Goal: Transaction & Acquisition: Purchase product/service

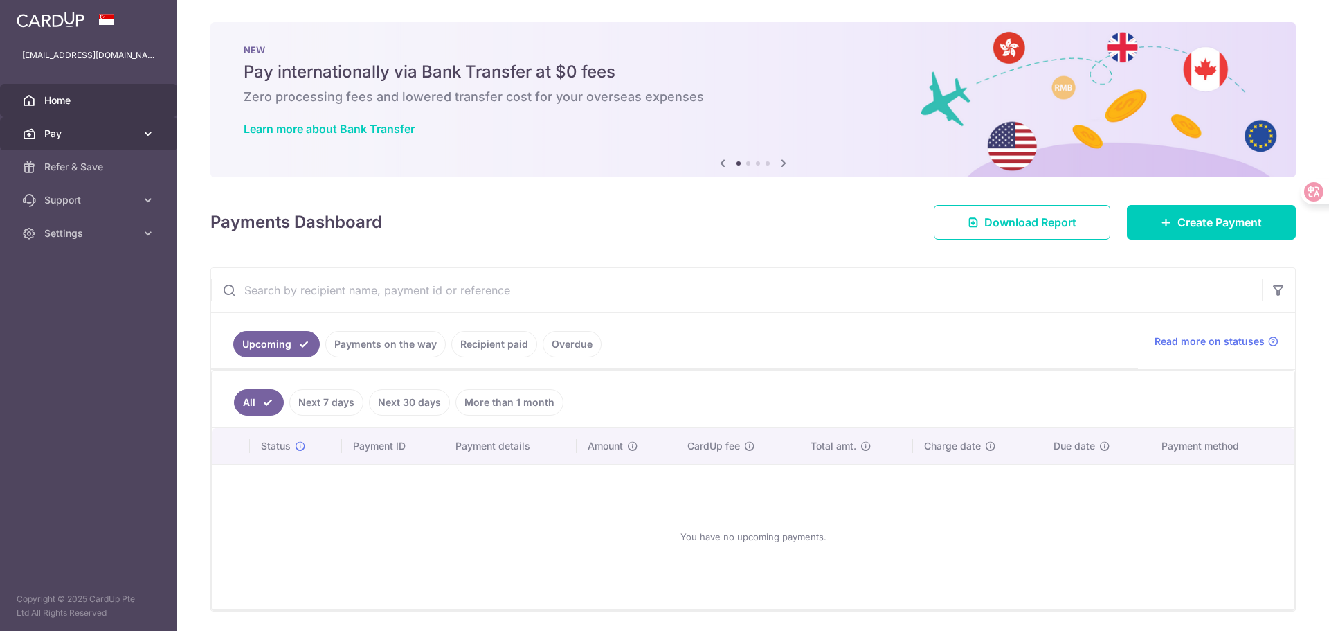
click at [118, 136] on span "Pay" at bounding box center [89, 134] width 91 height 14
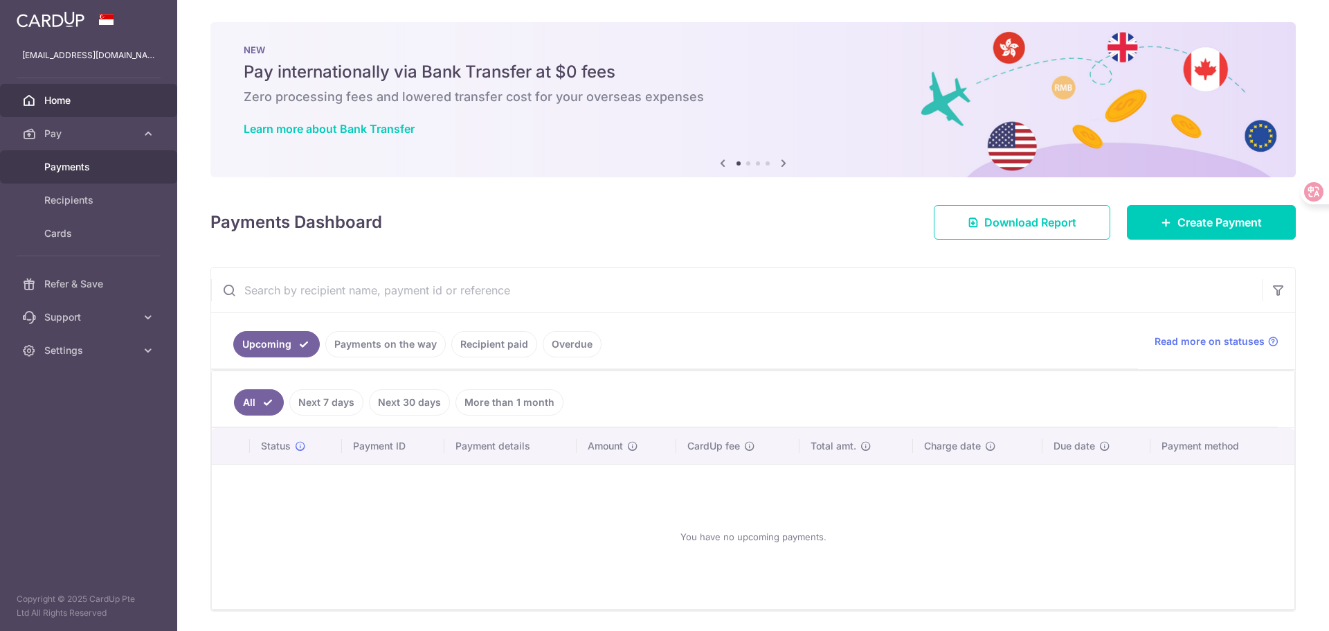
click at [86, 164] on span "Payments" at bounding box center [89, 167] width 91 height 14
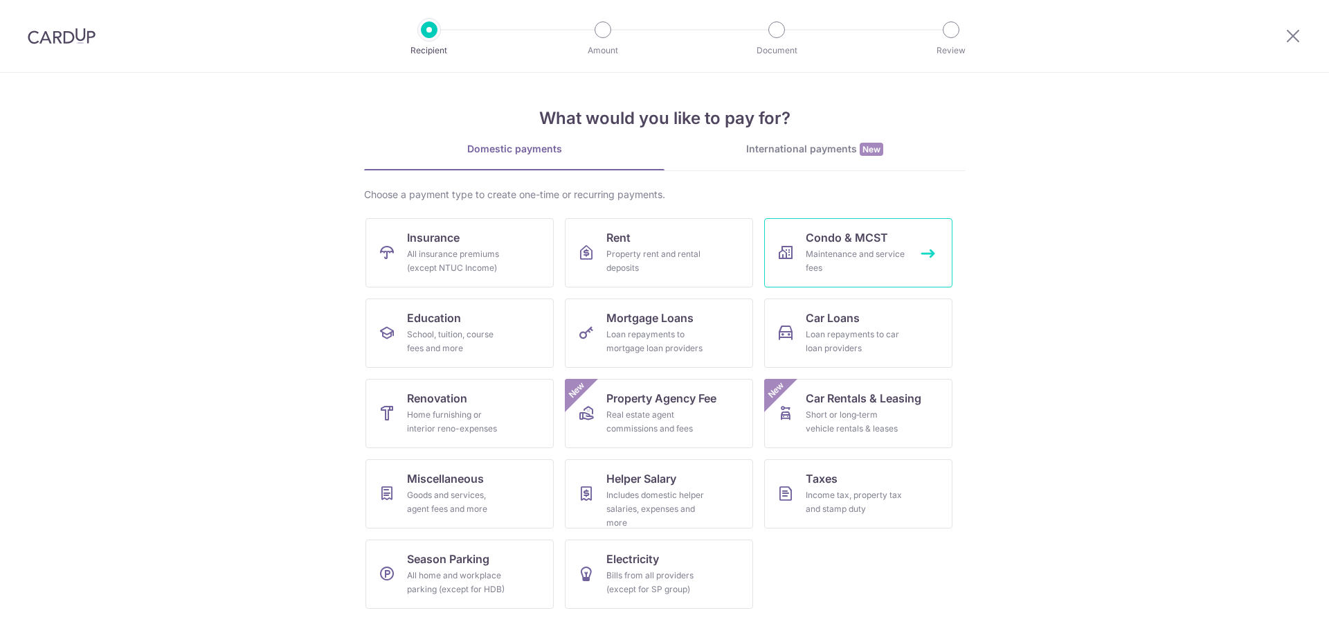
click at [862, 243] on span "Condo & MCST" at bounding box center [847, 237] width 82 height 17
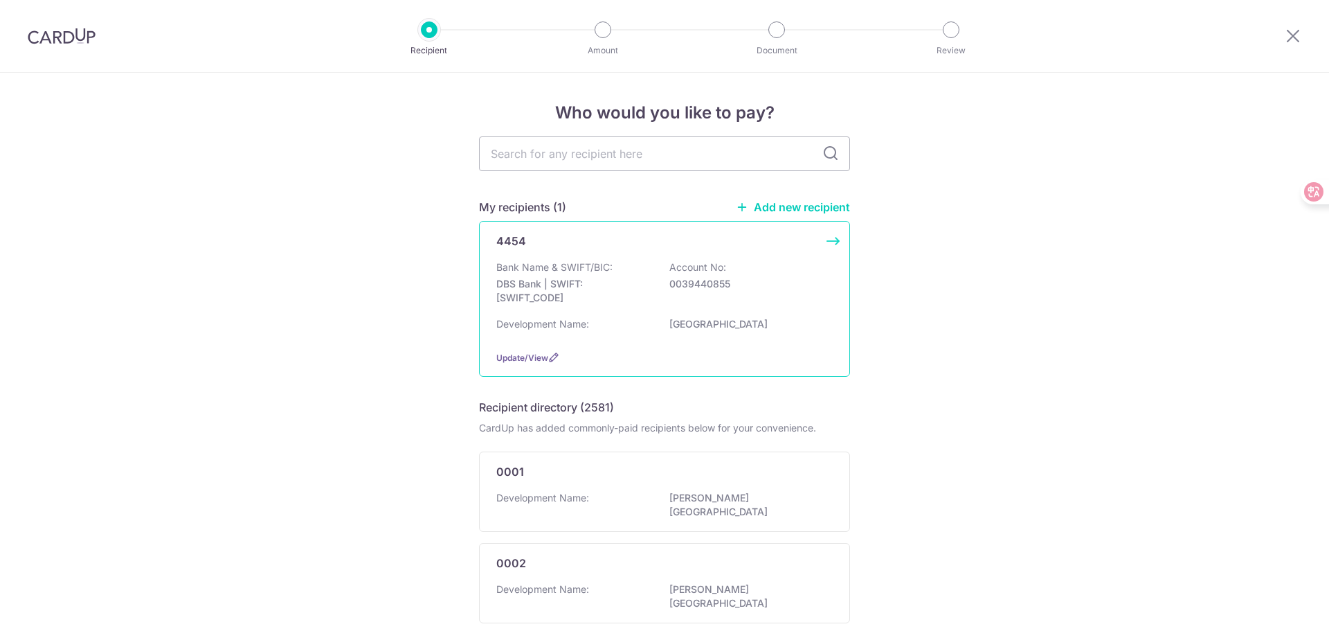
click at [829, 241] on div "4454 Bank Name & SWIFT/BIC: DBS Bank | SWIFT: DBSSSGSGXXX Account No: 003944085…" at bounding box center [664, 299] width 371 height 156
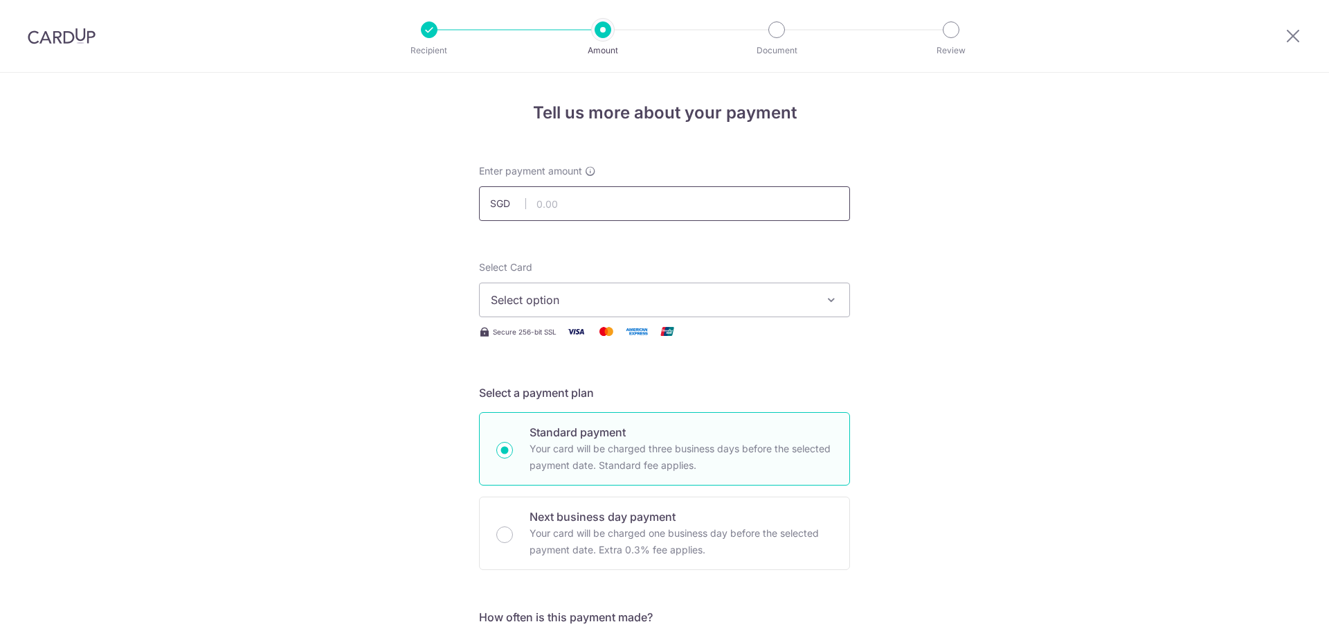
click at [552, 202] on input "text" at bounding box center [664, 203] width 371 height 35
type input "3,793.20"
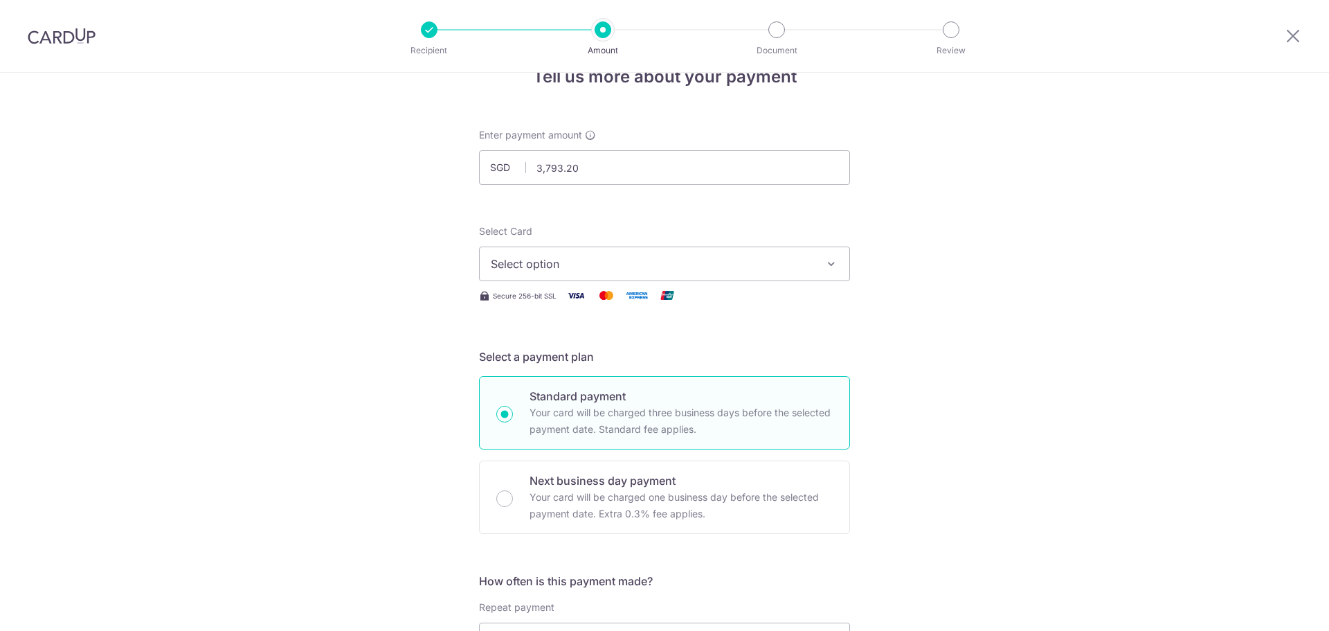
scroll to position [69, 0]
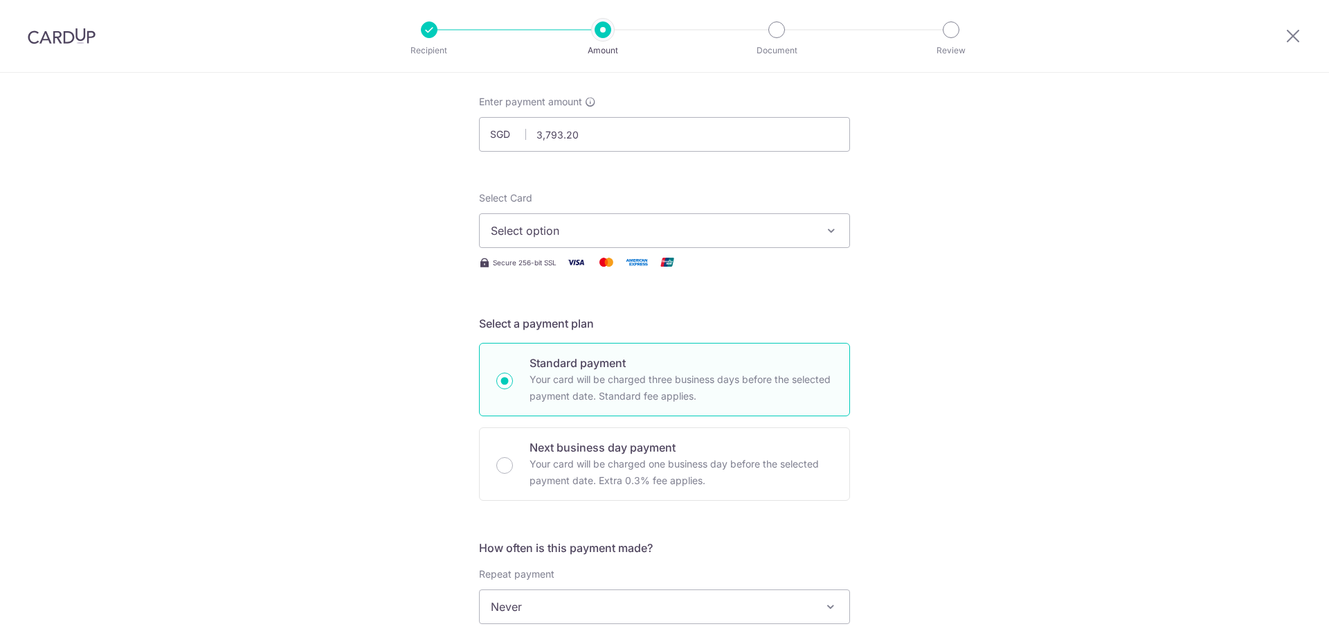
click at [825, 228] on icon "button" at bounding box center [831, 231] width 14 height 14
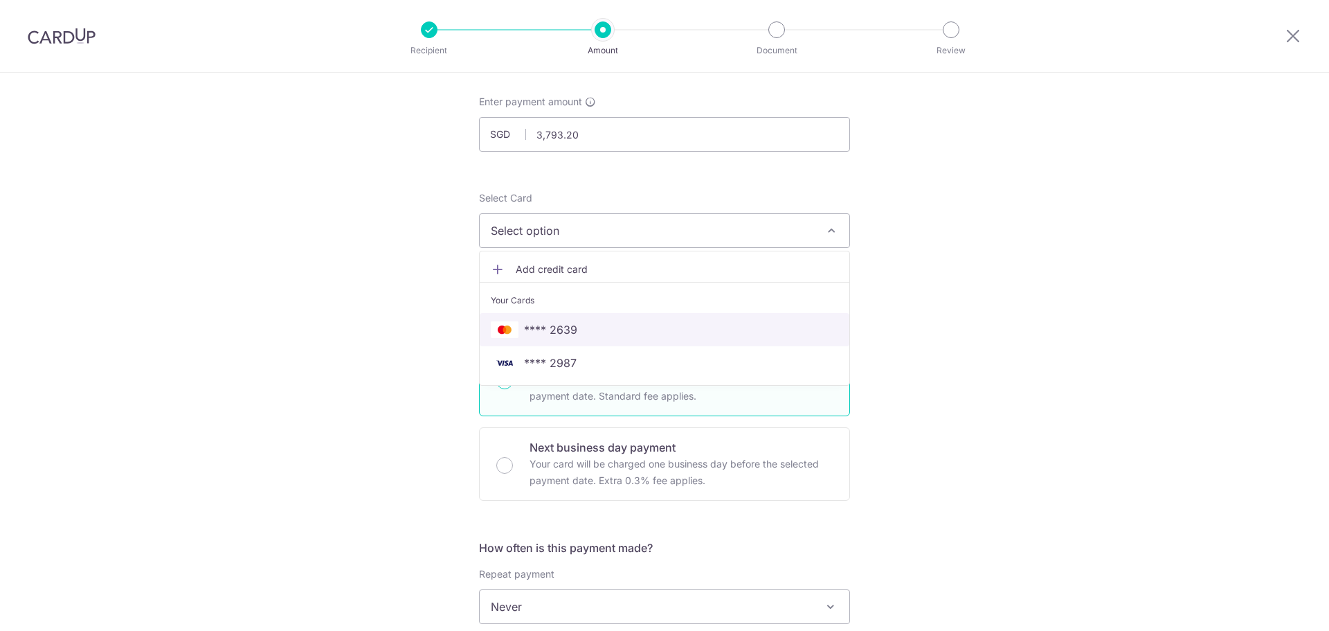
click at [561, 328] on span "**** 2639" at bounding box center [550, 329] width 53 height 17
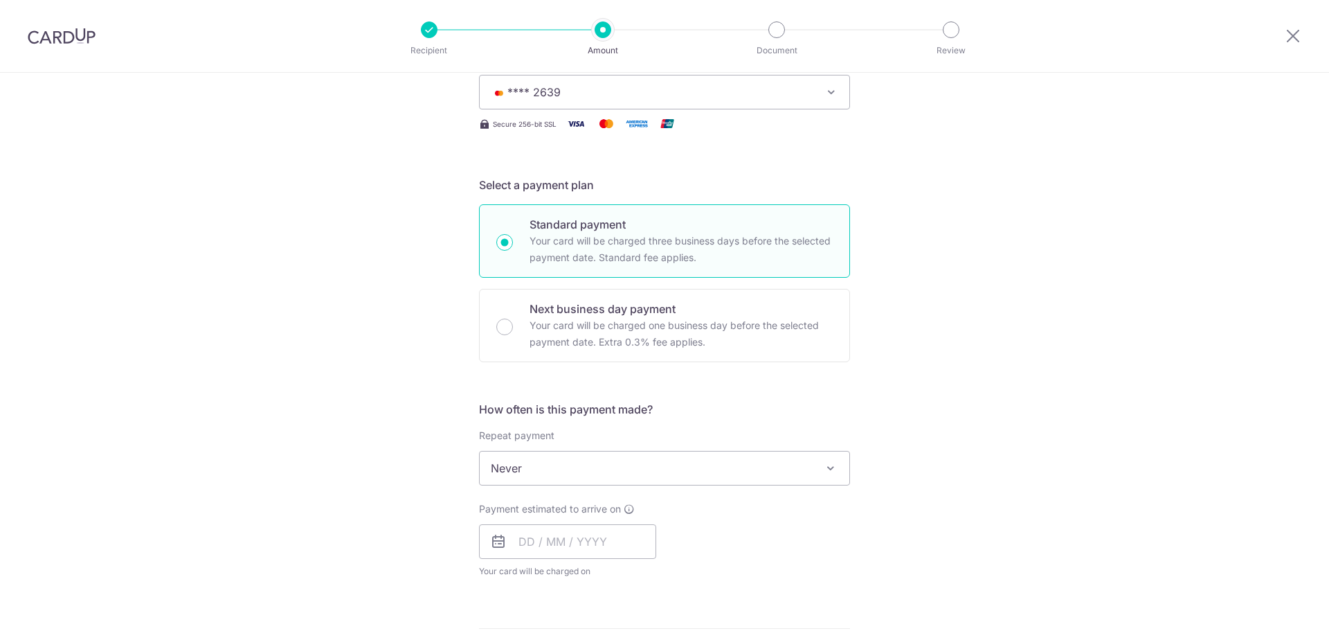
scroll to position [277, 0]
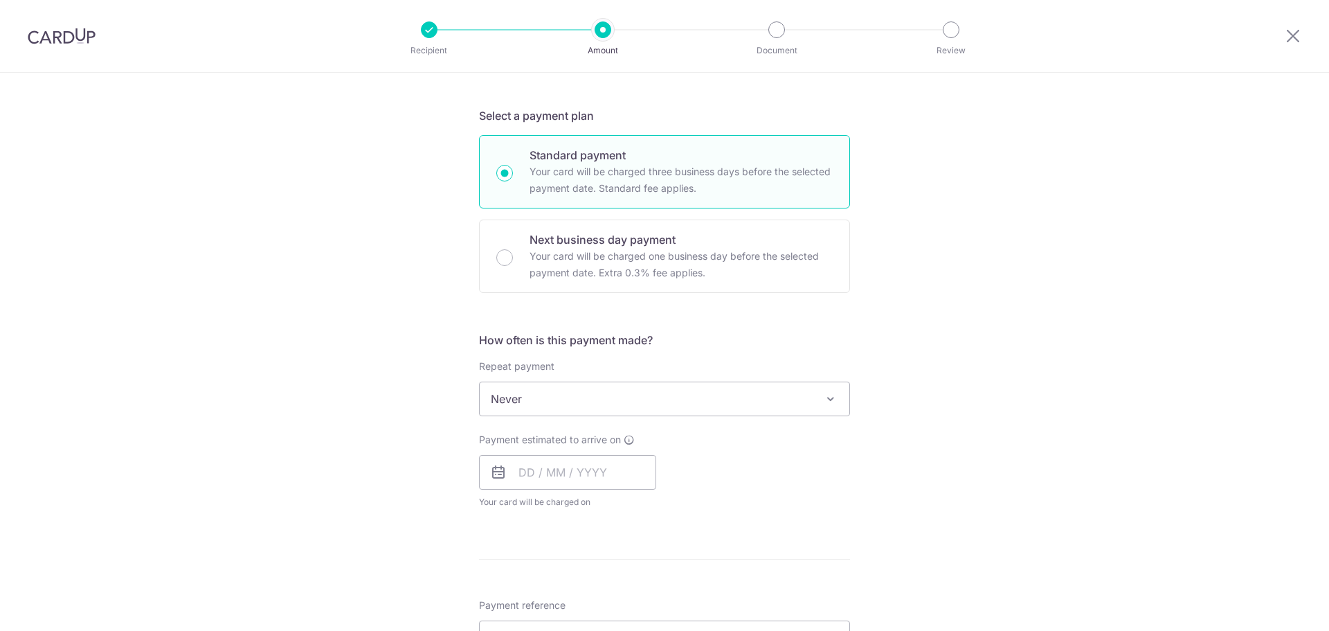
click at [822, 399] on span at bounding box center [830, 398] width 17 height 17
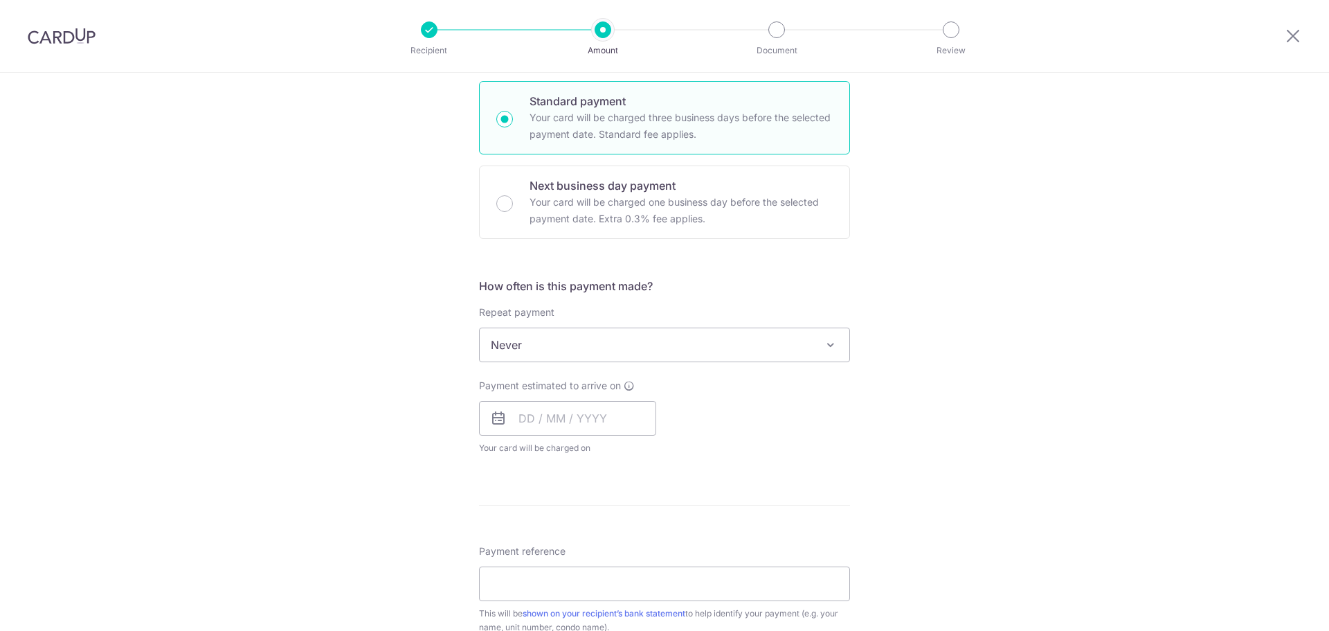
scroll to position [346, 0]
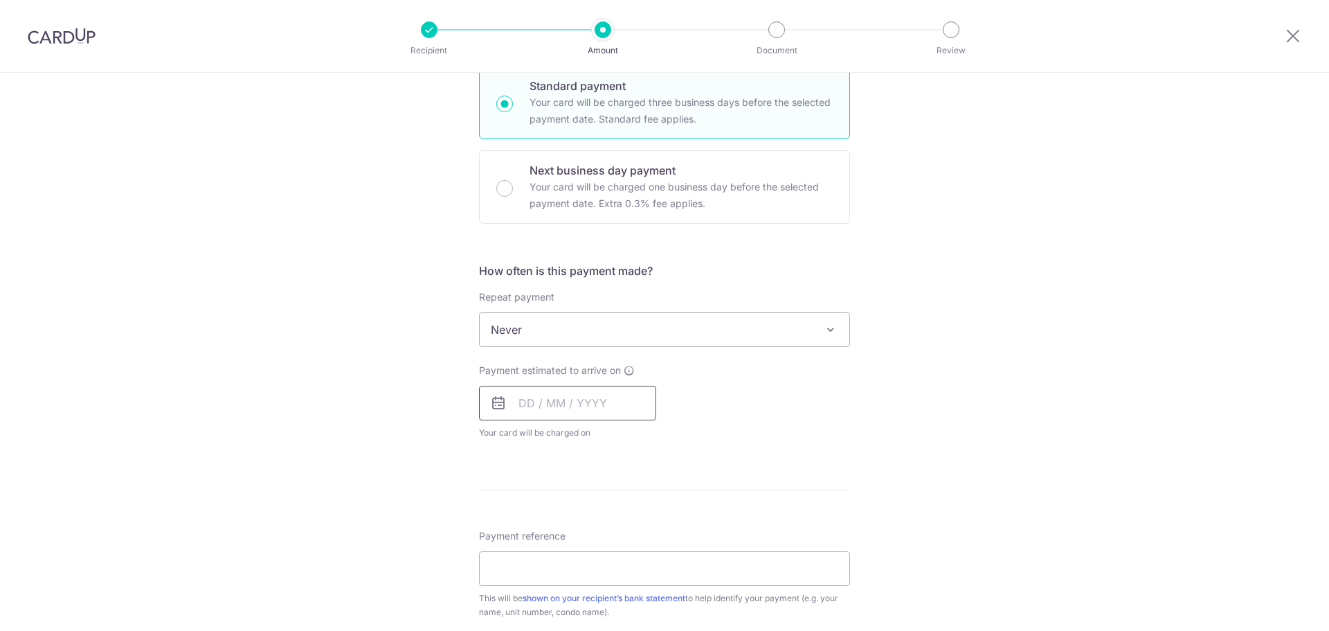
click at [591, 402] on input "text" at bounding box center [567, 403] width 177 height 35
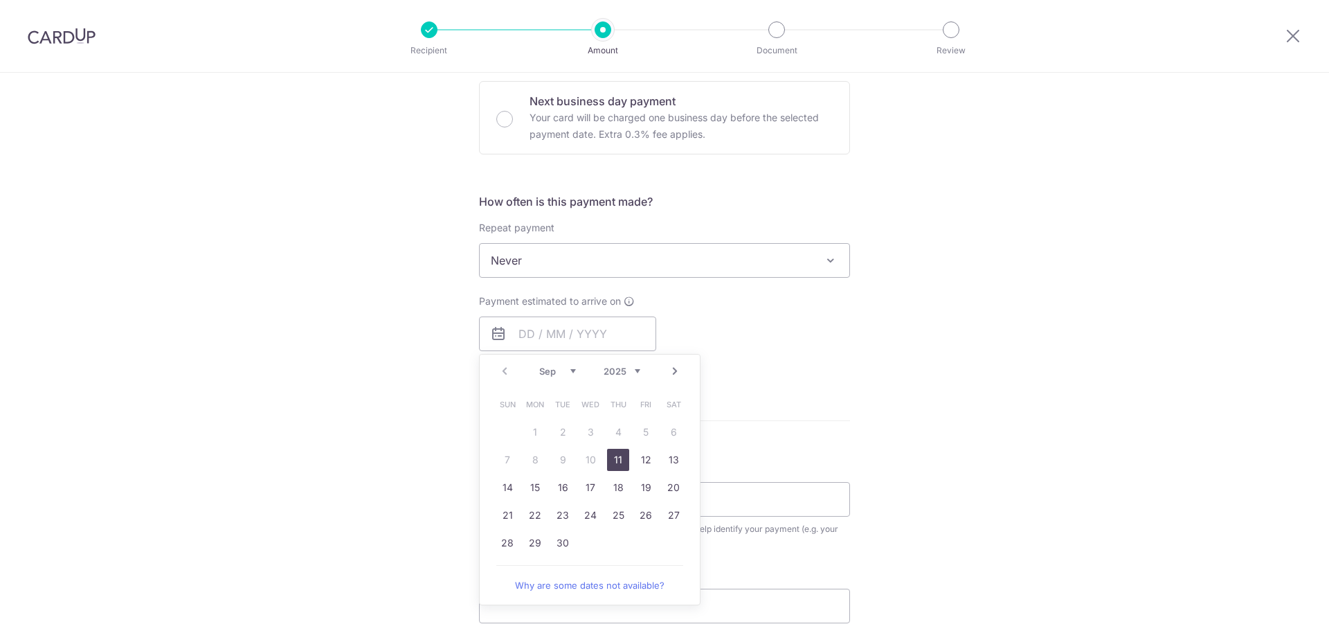
click at [613, 458] on link "11" at bounding box center [618, 460] width 22 height 22
type input "[DATE]"
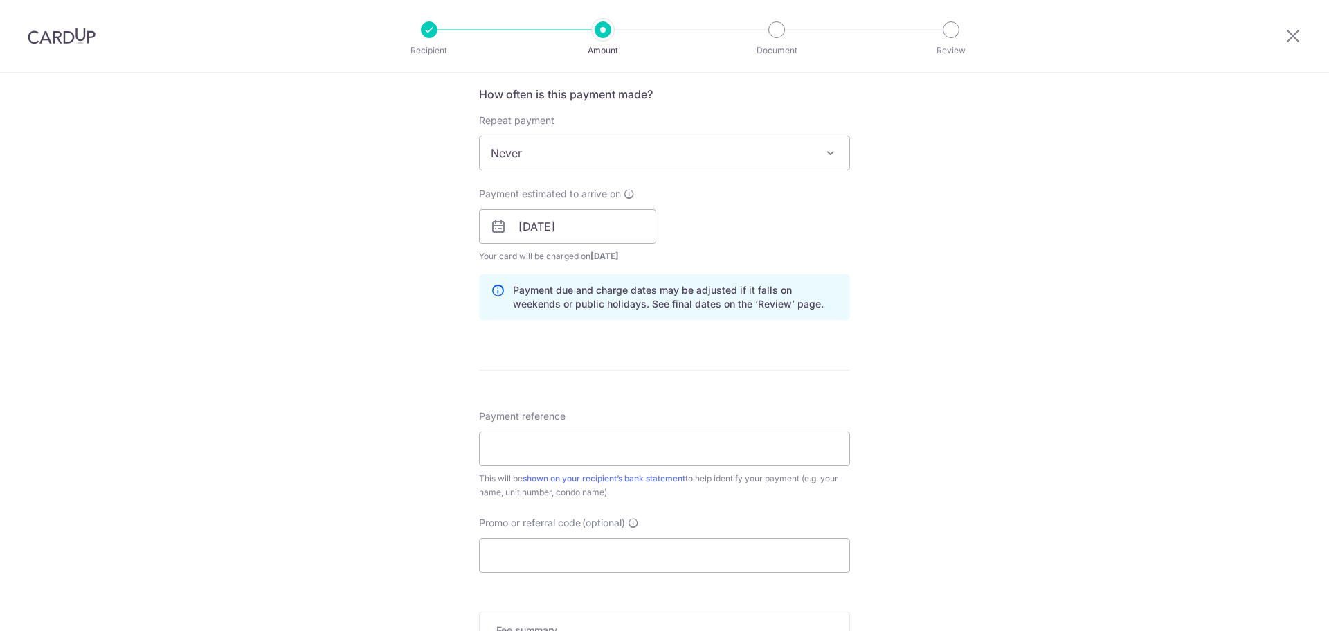
scroll to position [554, 0]
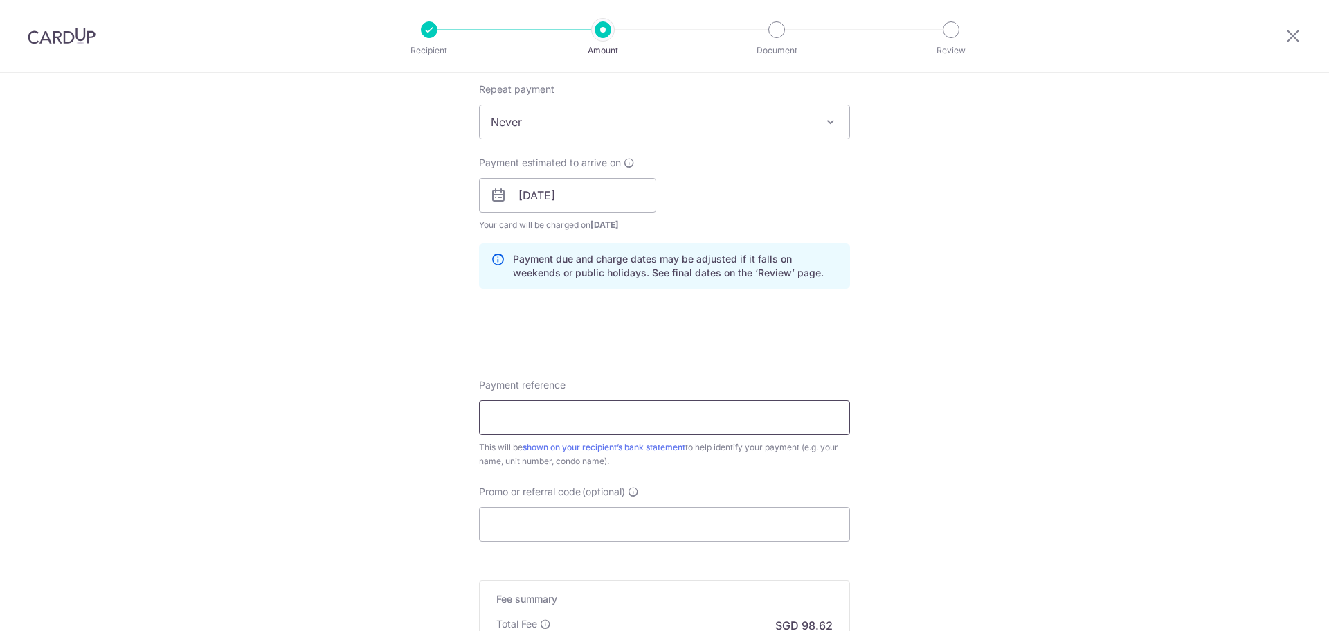
click at [578, 417] on input "Payment reference" at bounding box center [664, 417] width 371 height 35
type input "G57-08-04"
click at [385, 444] on div "Tell us more about your payment Enter payment amount SGD 3,793.20 3793.20 Selec…" at bounding box center [664, 173] width 1329 height 1309
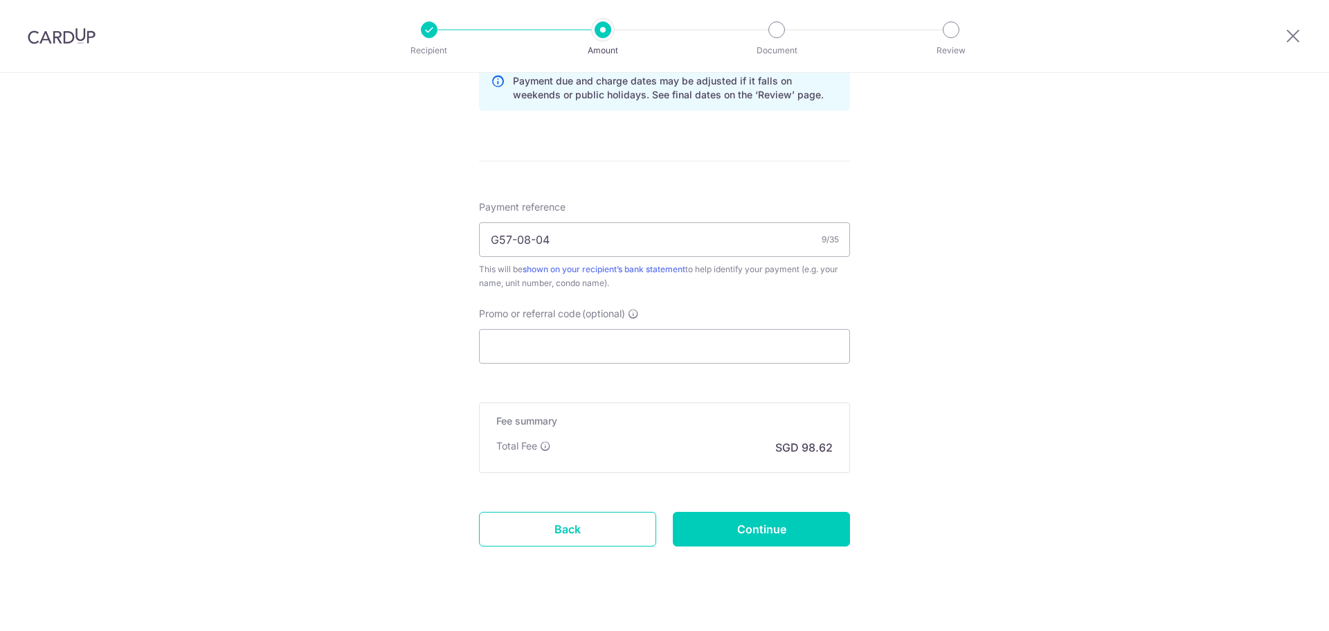
scroll to position [751, 0]
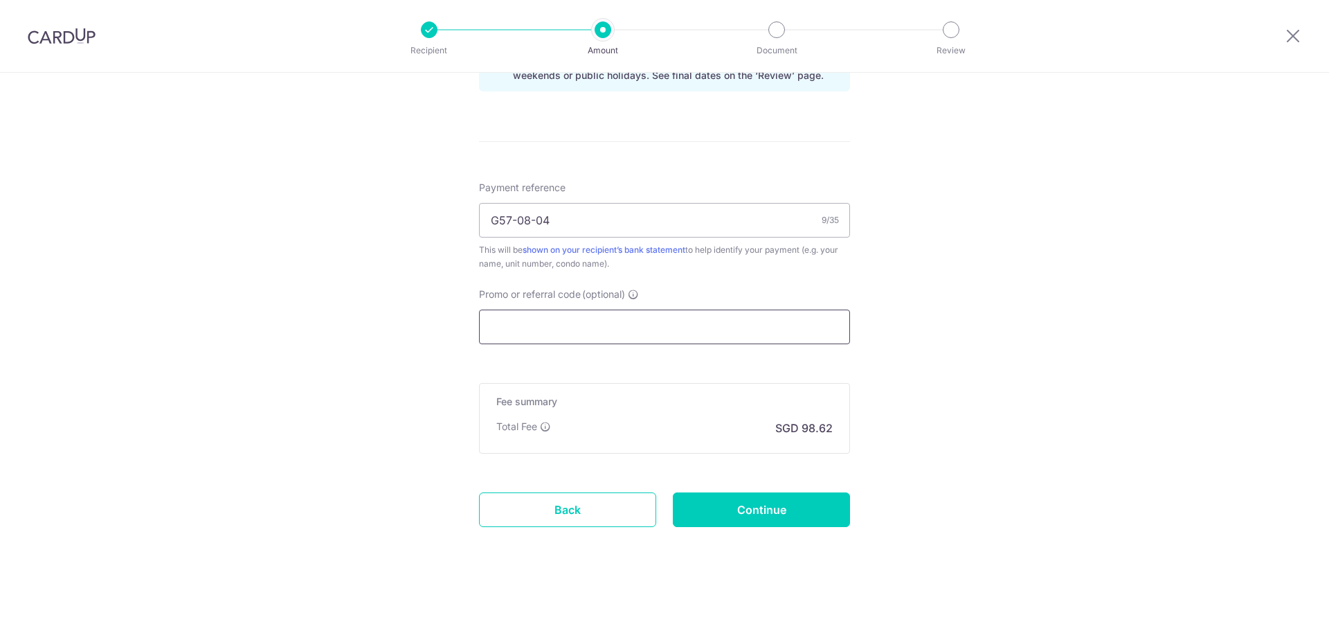
click at [532, 323] on input "Promo or referral code (optional)" at bounding box center [664, 326] width 371 height 35
type input "0"
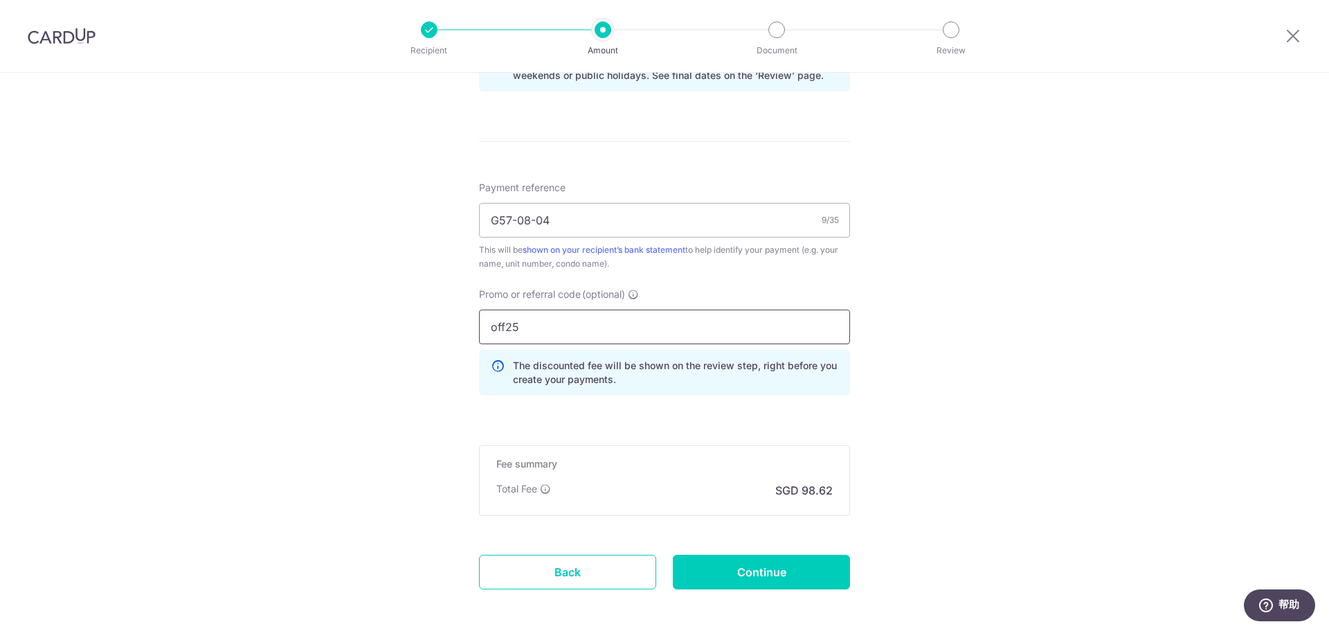
drag, startPoint x: 518, startPoint y: 328, endPoint x: 459, endPoint y: 323, distance: 59.0
click at [459, 323] on div "Tell us more about your payment Enter payment amount SGD 3,793.20 3793.20 Selec…" at bounding box center [664, 7] width 1329 height 1371
type input "OFF225"
click at [359, 416] on div "Tell us more about your payment Enter payment amount SGD 3,793.20 3793.20 Selec…" at bounding box center [664, 7] width 1329 height 1371
click at [387, 503] on div "Tell us more about your payment Enter payment amount SGD 3,793.20 3793.20 Selec…" at bounding box center [664, 7] width 1329 height 1371
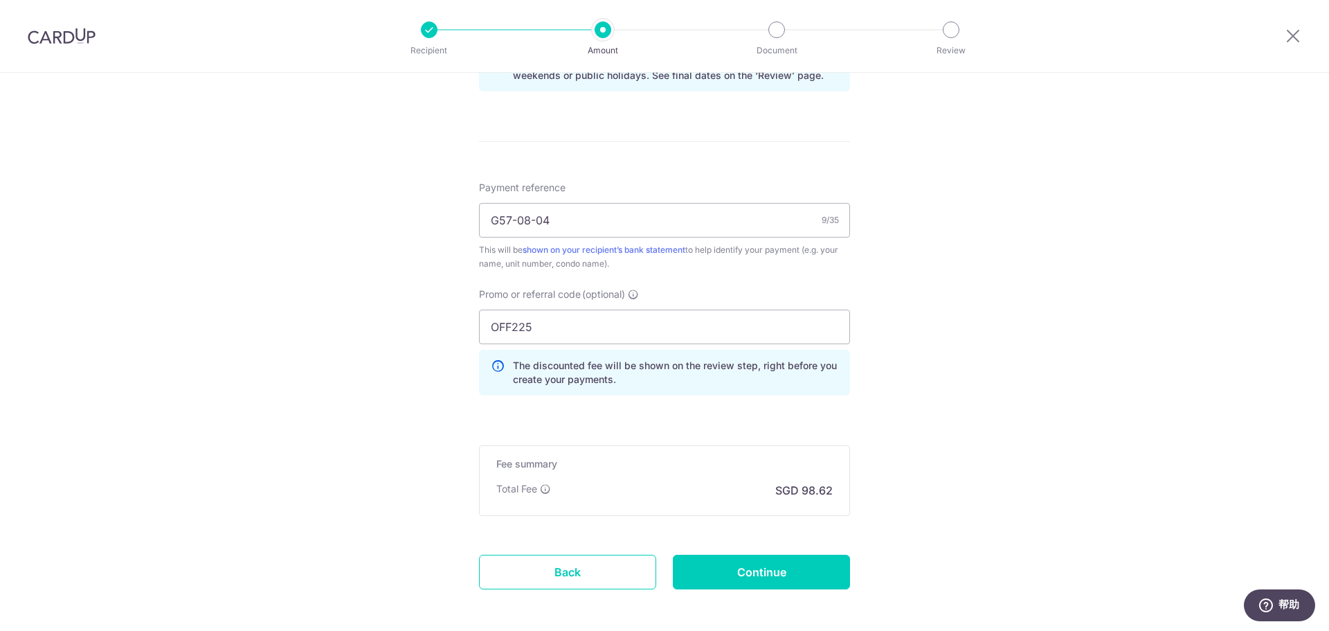
click at [325, 365] on div "Tell us more about your payment Enter payment amount SGD 3,793.20 3793.20 Selec…" at bounding box center [664, 7] width 1329 height 1371
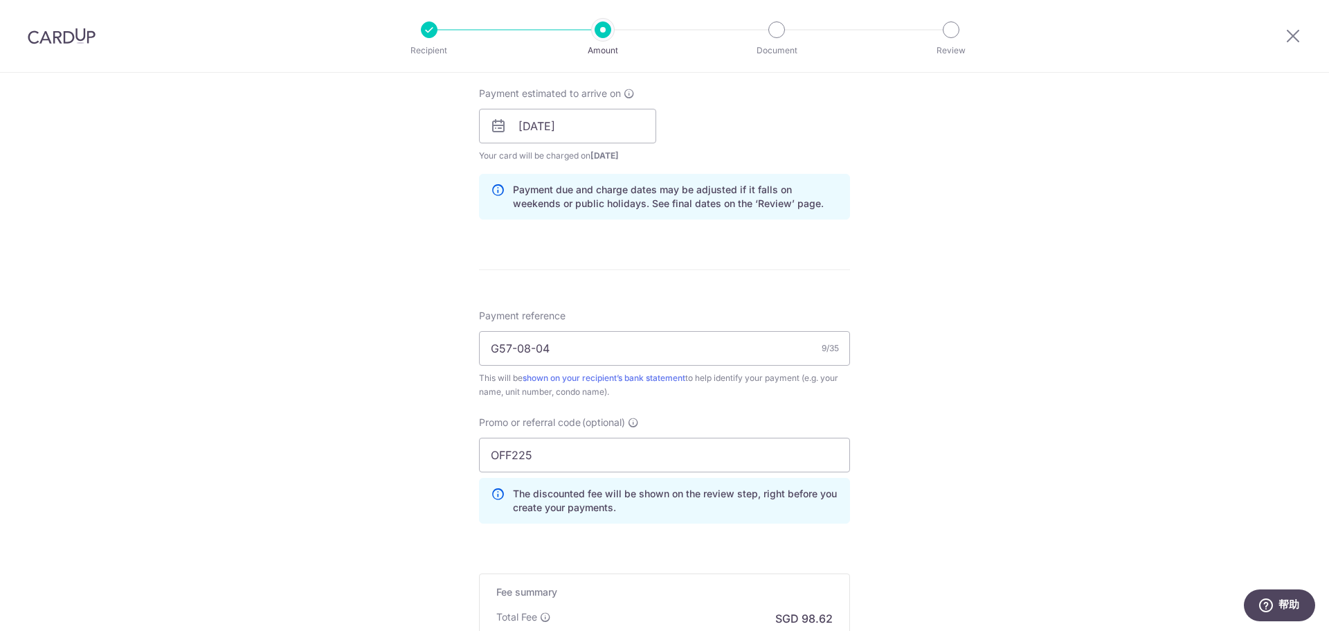
scroll to position [813, 0]
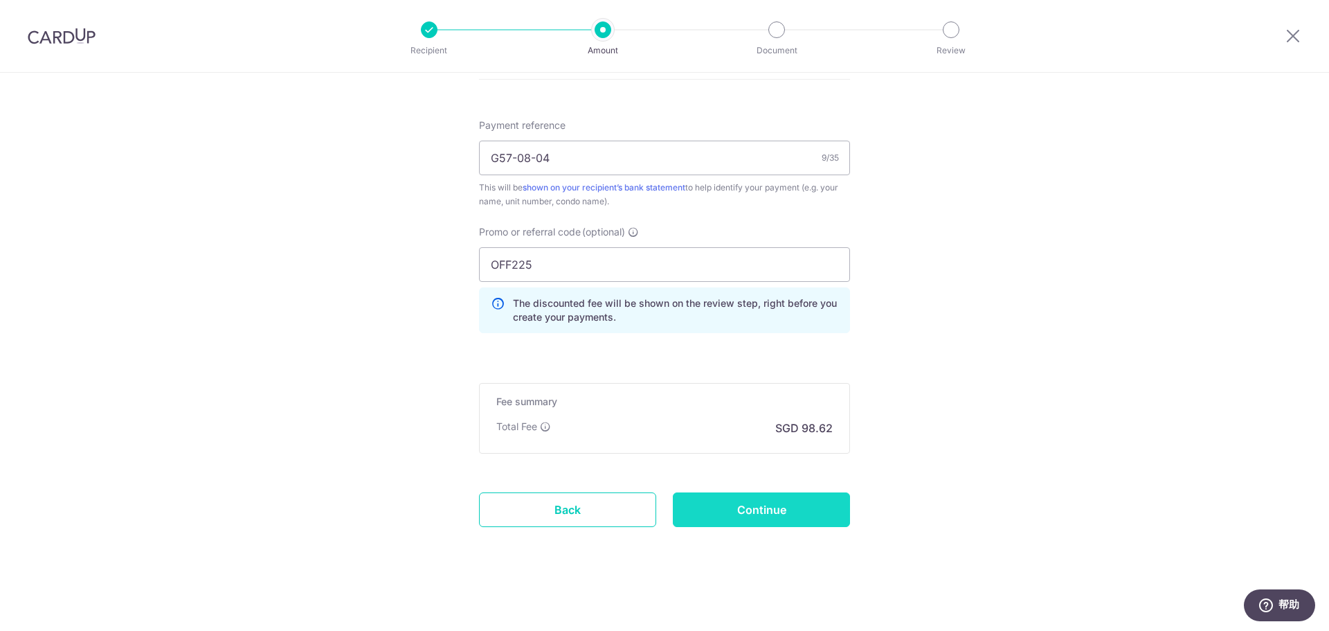
click at [757, 504] on input "Continue" at bounding box center [761, 509] width 177 height 35
type input "Create Schedule"
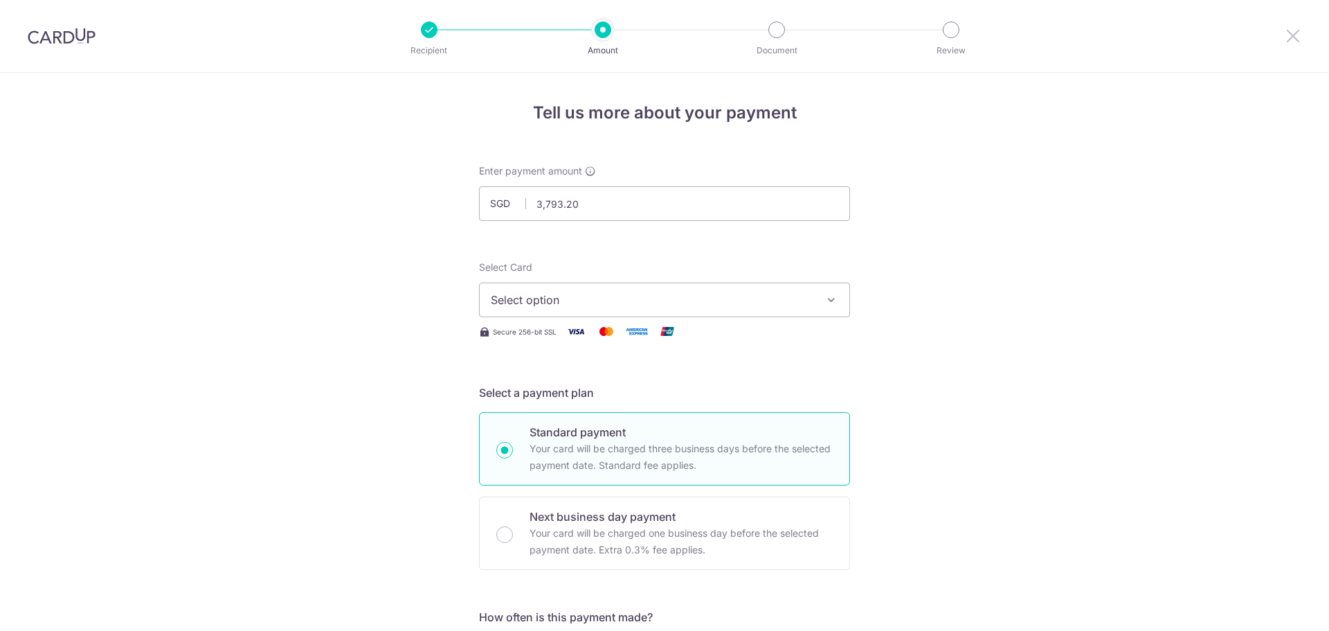
click at [1293, 34] on icon at bounding box center [1293, 35] width 17 height 17
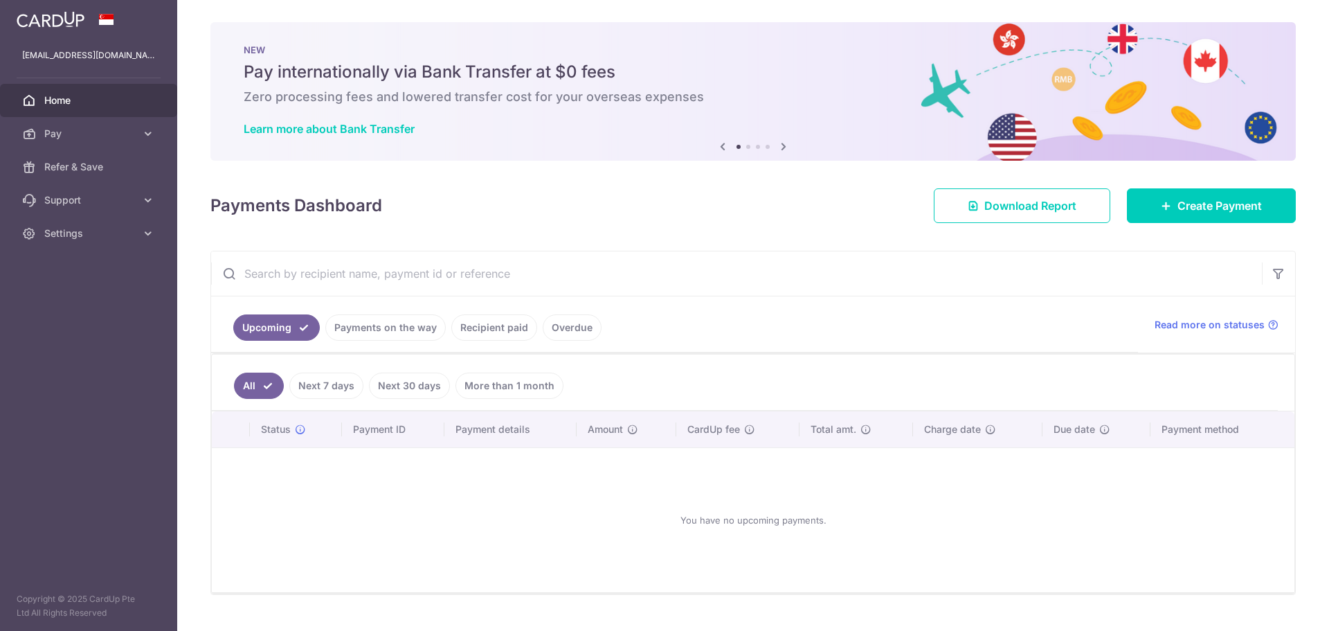
click at [494, 322] on link "Recipient paid" at bounding box center [494, 327] width 86 height 26
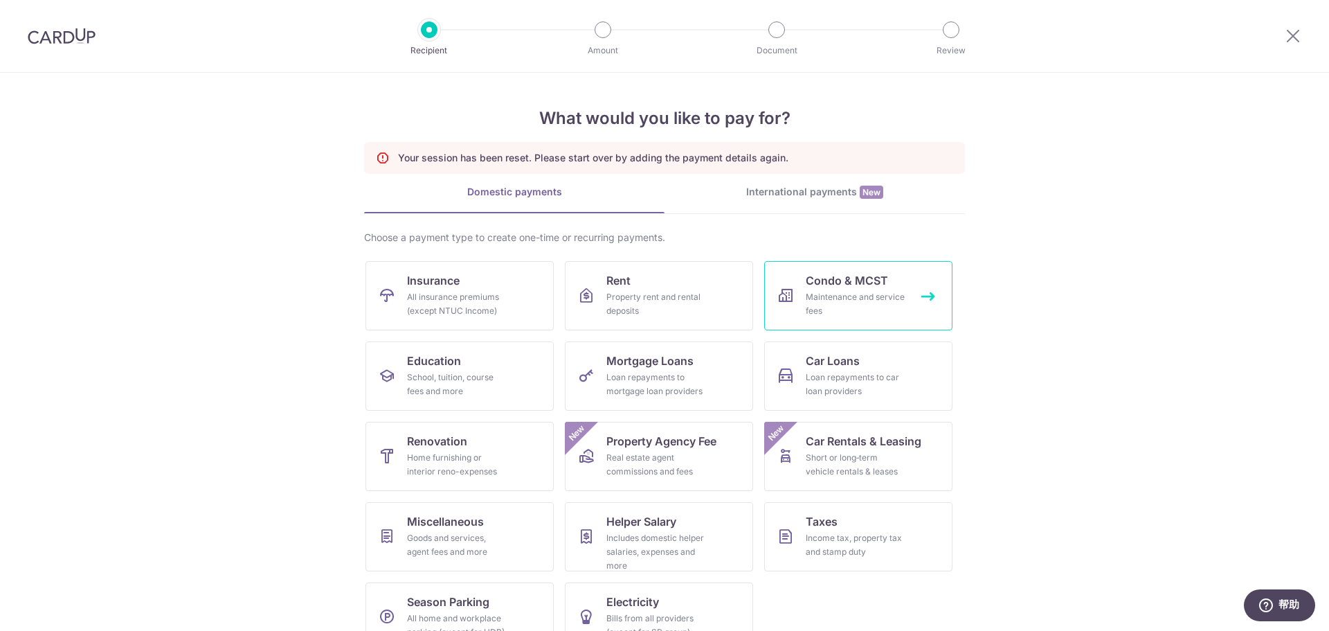
click at [837, 295] on div "Maintenance and service fees" at bounding box center [856, 304] width 100 height 28
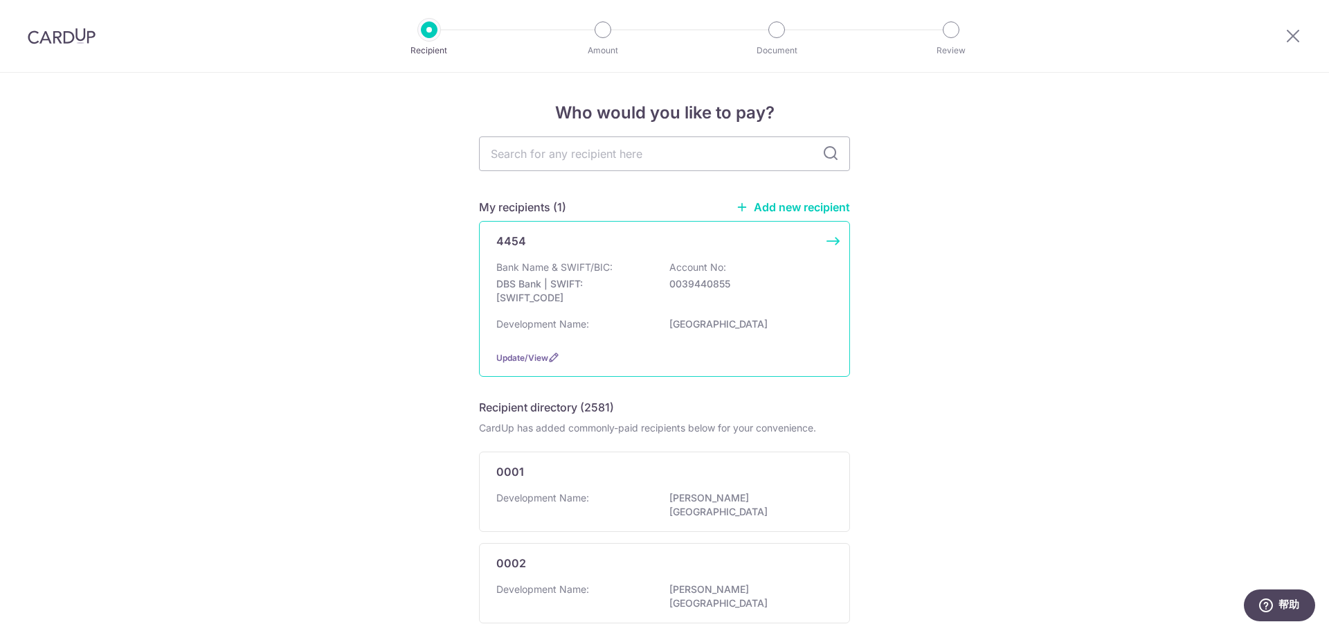
click at [828, 241] on div "4454 Bank Name & SWIFT/BIC: DBS Bank | SWIFT: [SWIFT_CODE] Account No: 00394408…" at bounding box center [664, 299] width 371 height 156
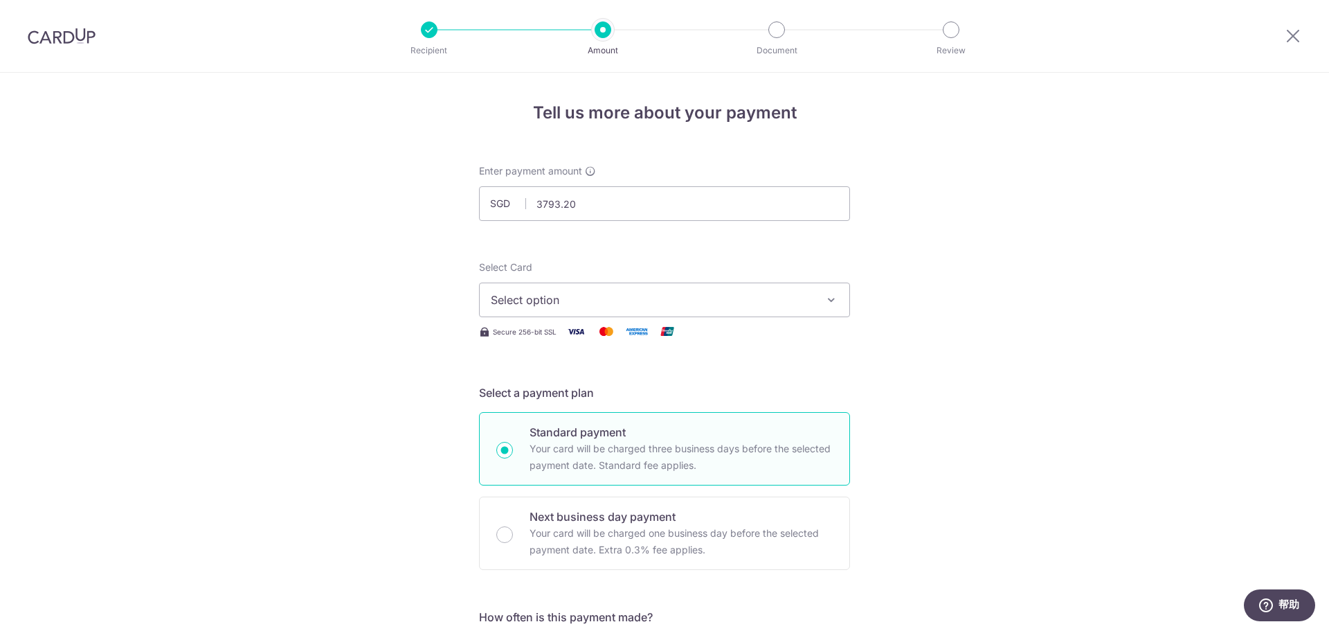
click at [667, 303] on span "Select option" at bounding box center [652, 299] width 323 height 17
type input "3,793.20"
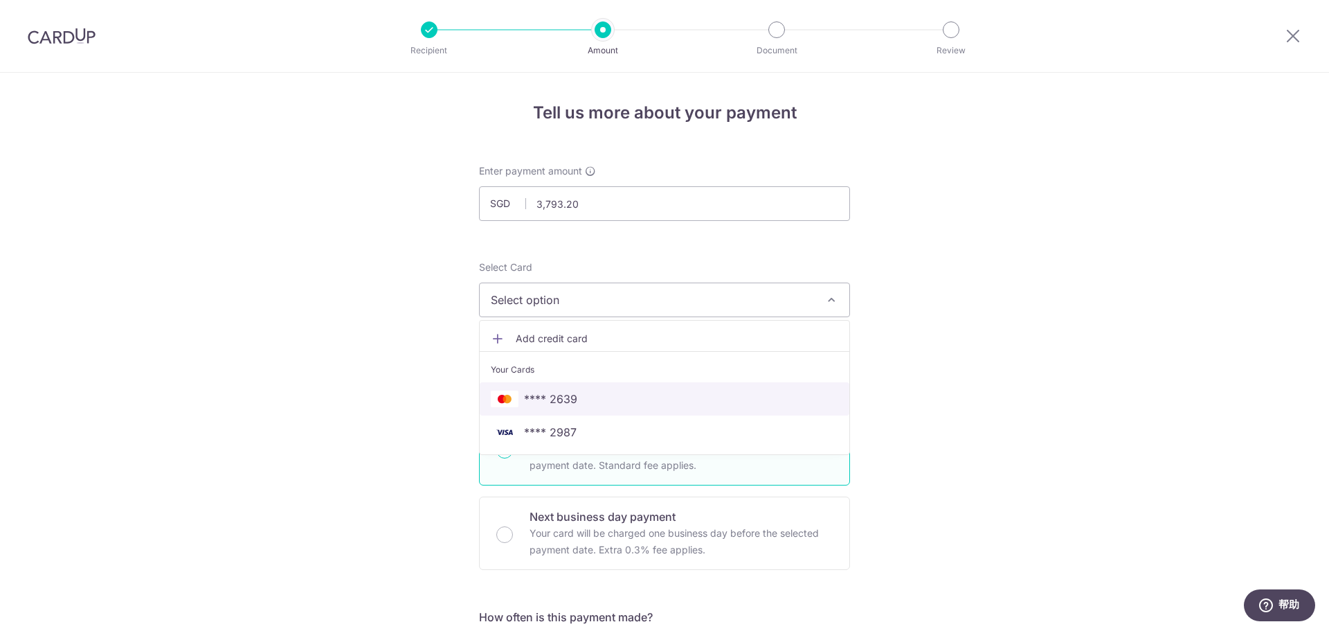
click at [605, 399] on span "**** 2639" at bounding box center [664, 398] width 347 height 17
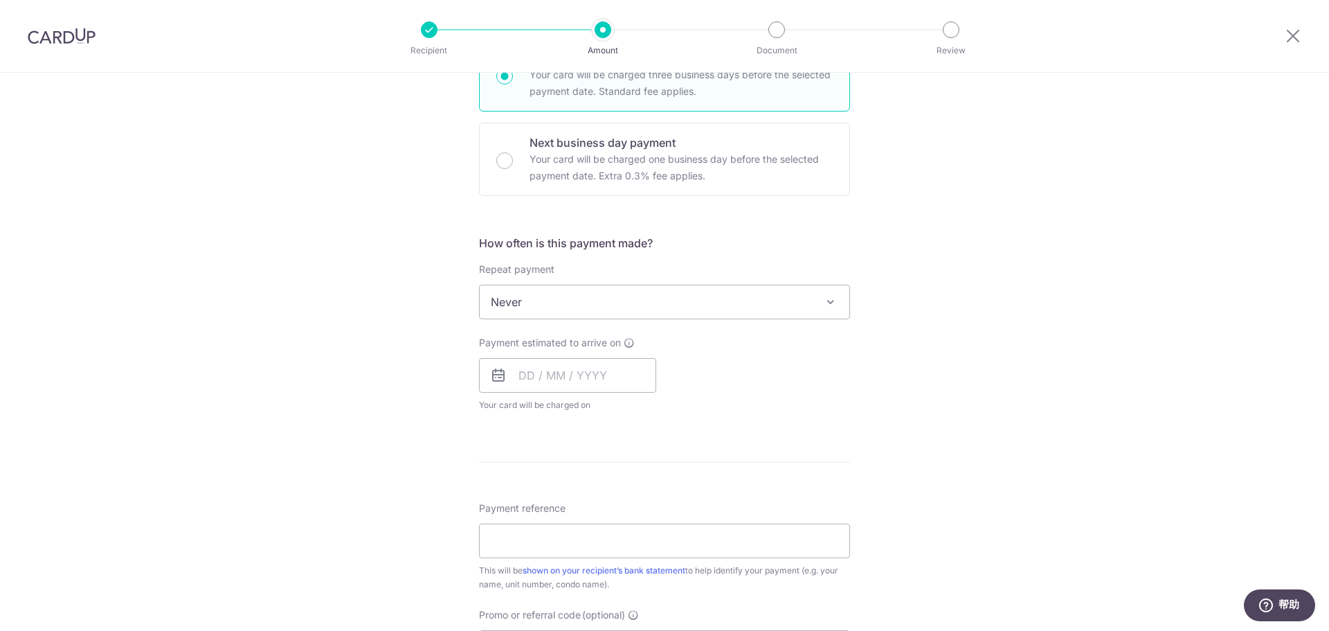
scroll to position [415, 0]
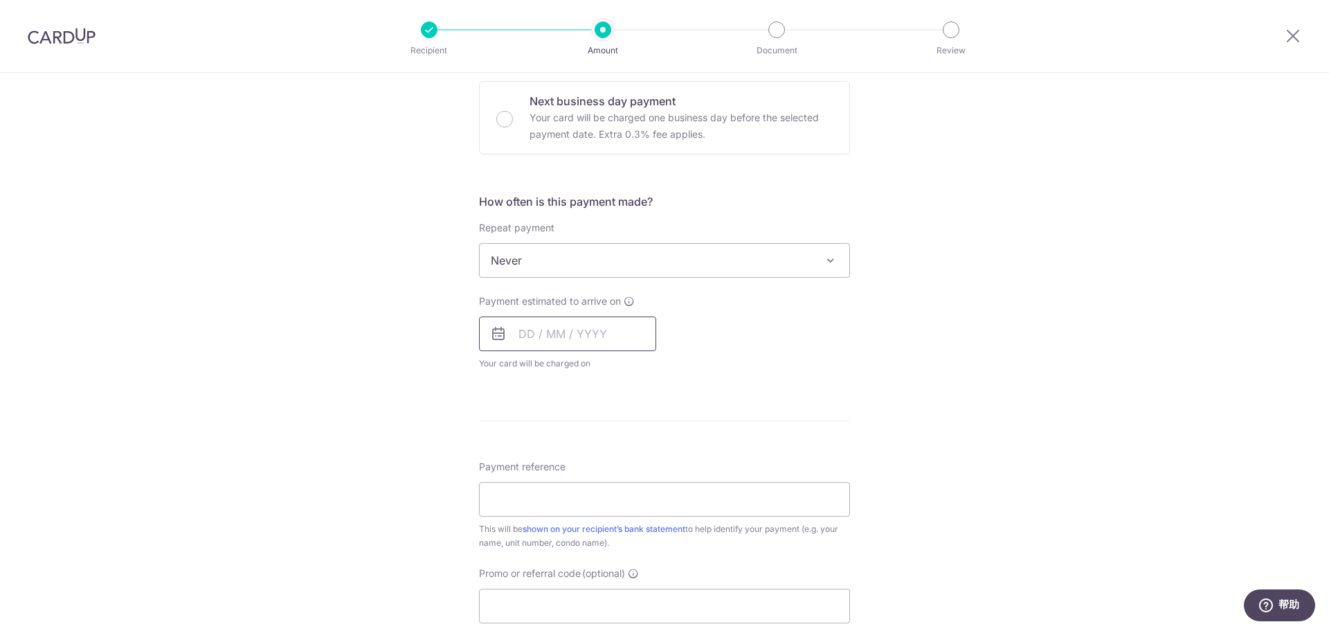
click at [581, 331] on input "text" at bounding box center [567, 333] width 177 height 35
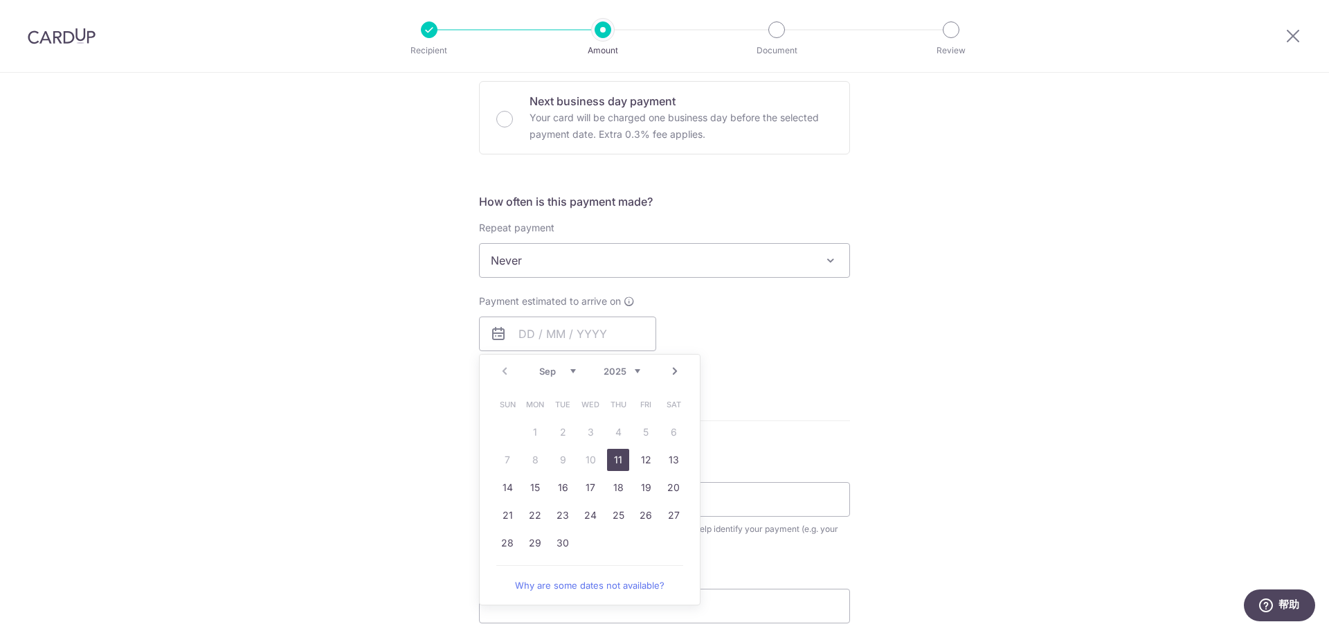
click at [617, 457] on link "11" at bounding box center [618, 460] width 22 height 22
type input "11/09/2025"
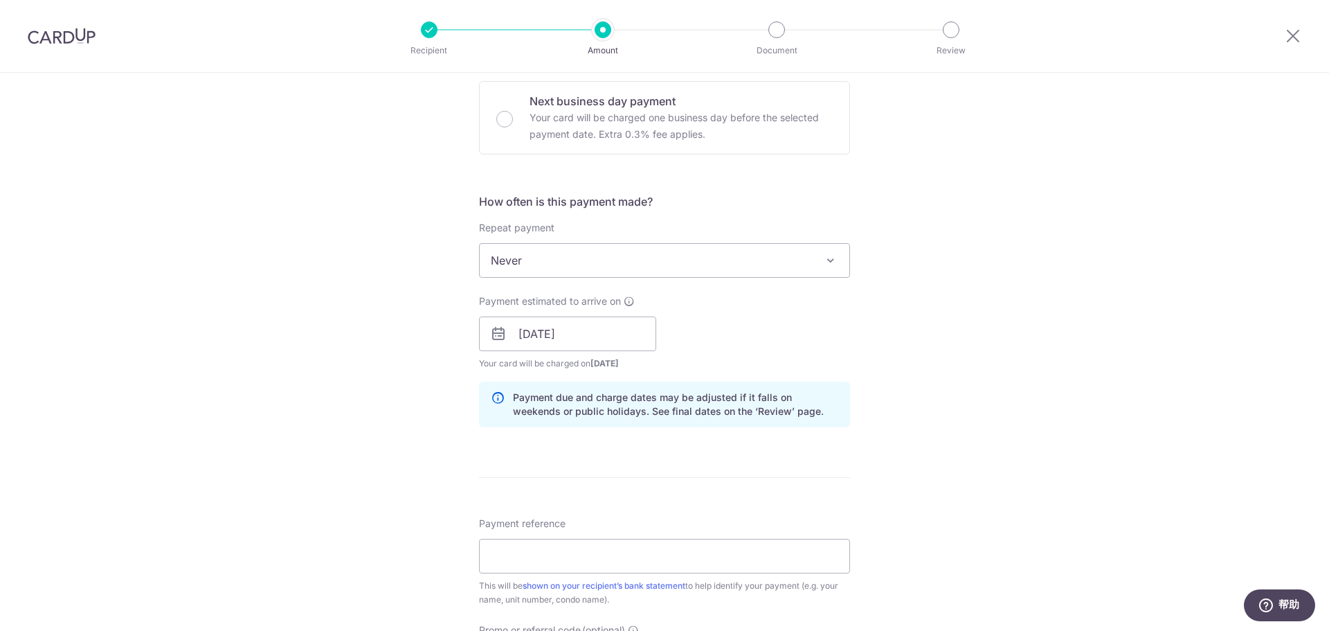
click at [388, 363] on div "Tell us more about your payment Enter payment amount SGD 3,793.20 3793.20 Selec…" at bounding box center [664, 311] width 1329 height 1309
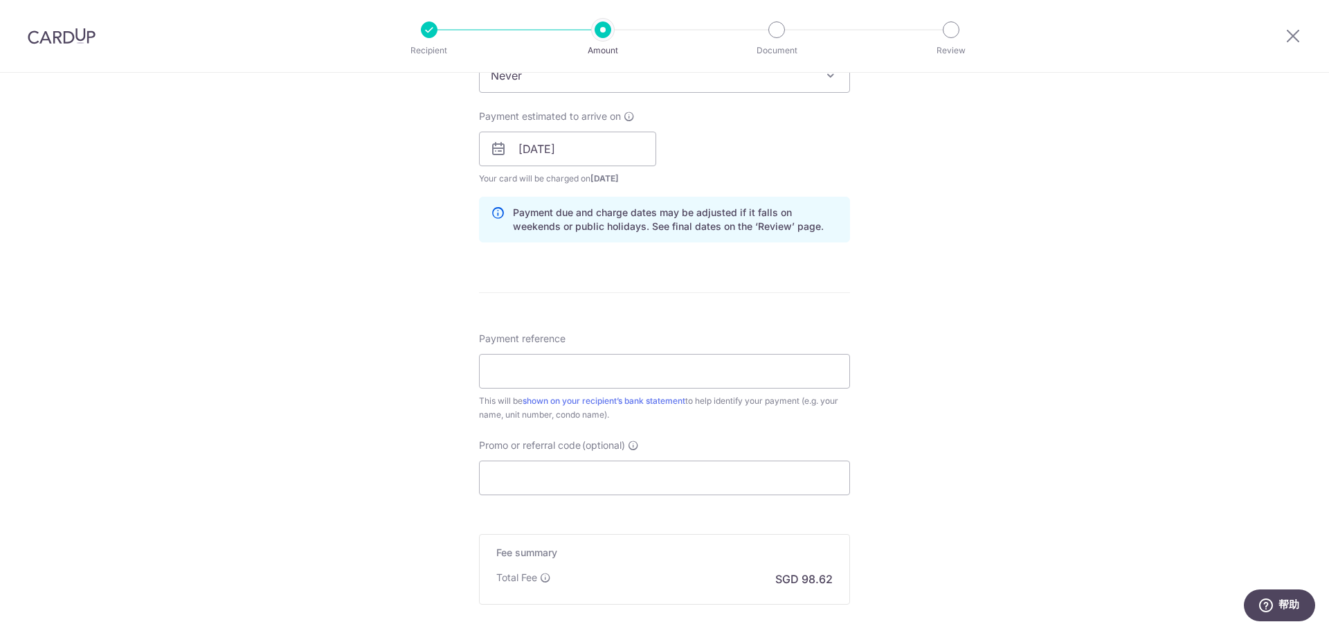
scroll to position [623, 0]
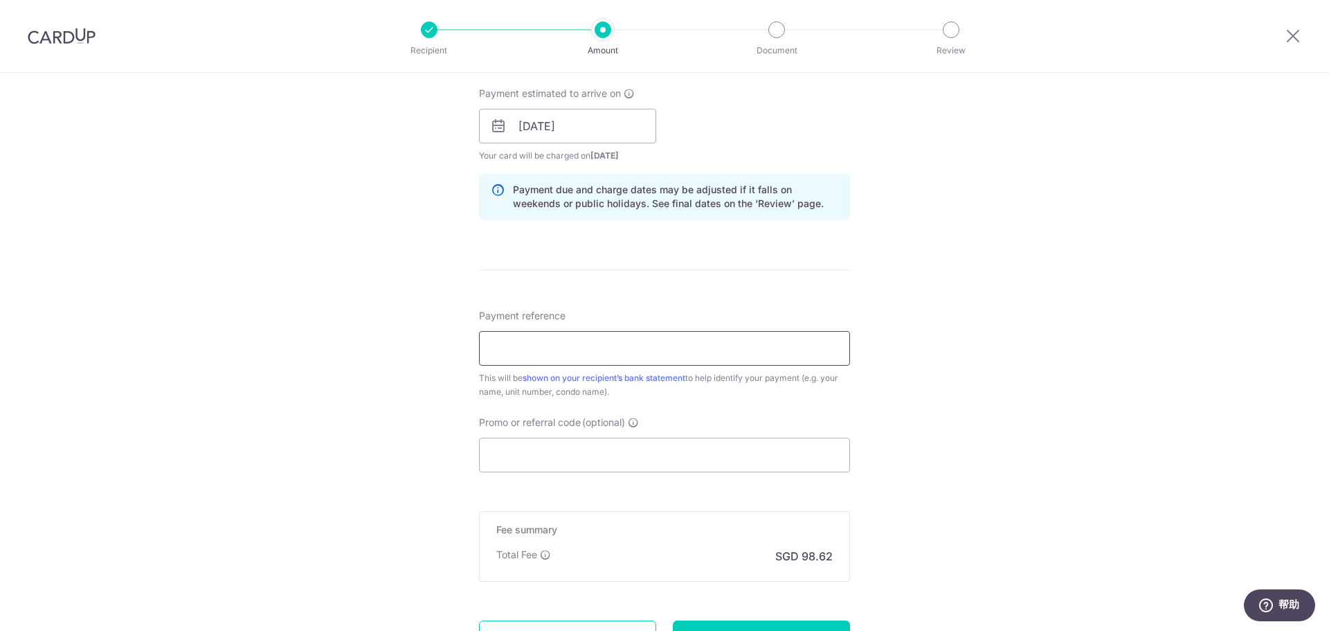
click at [543, 344] on input "Payment reference" at bounding box center [664, 348] width 371 height 35
type input "G57-08-04"
click at [382, 379] on div "Tell us more about your payment Enter payment amount SGD 3,793.20 3793.20 Selec…" at bounding box center [664, 104] width 1329 height 1309
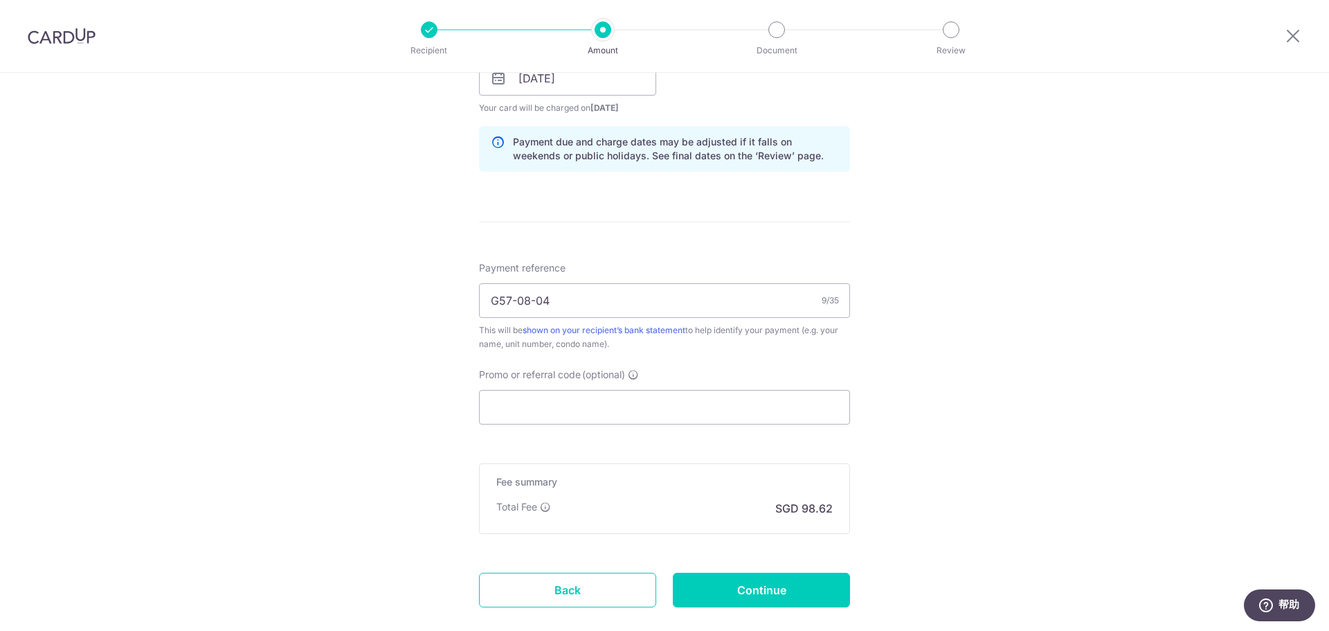
scroll to position [751, 0]
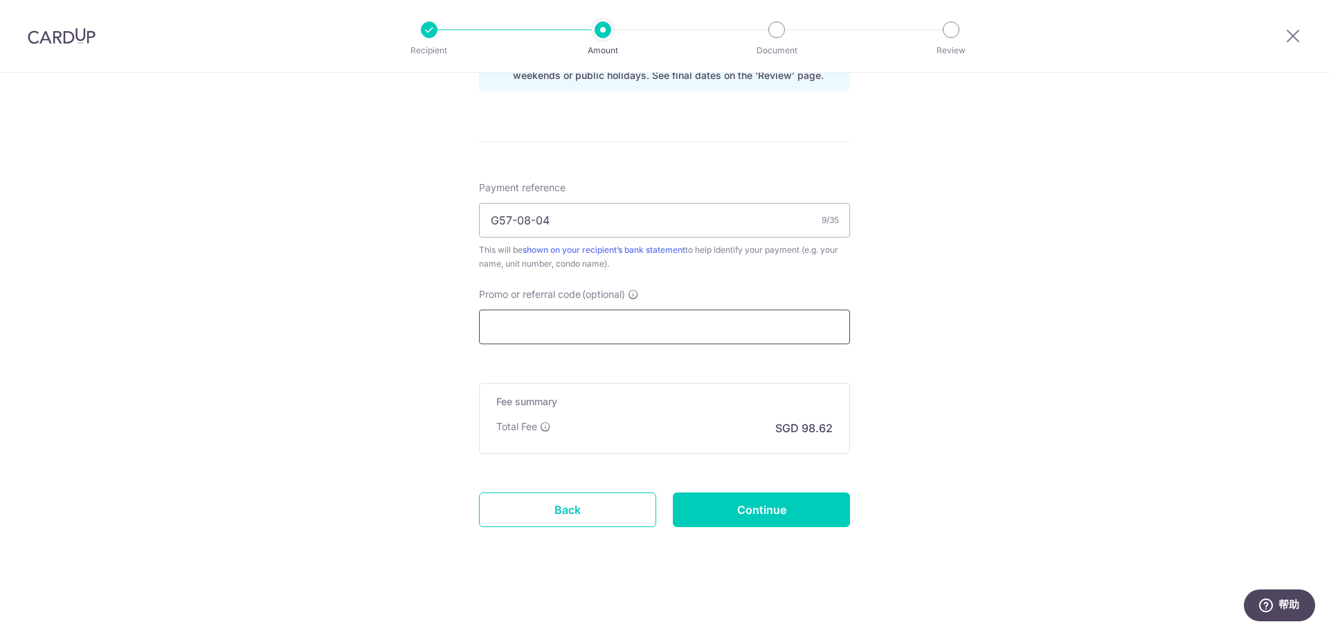
click at [532, 329] on input "Promo or referral code (optional)" at bounding box center [664, 326] width 371 height 35
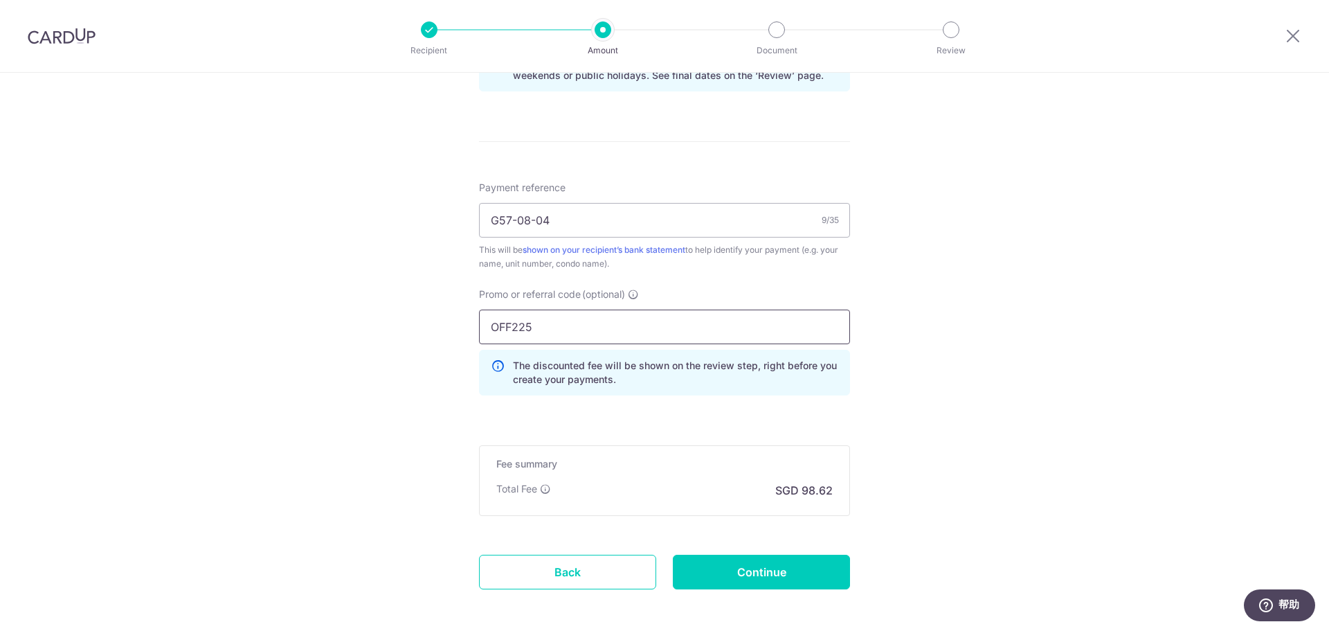
type input "OFF225"
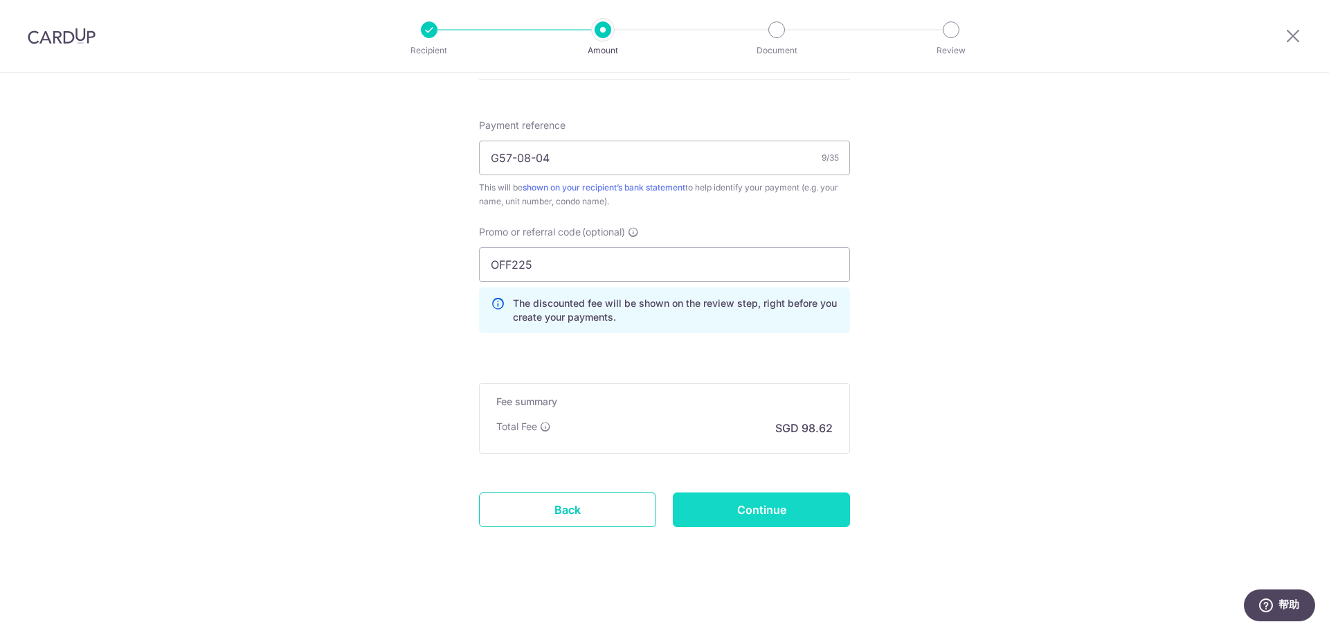
click at [763, 507] on input "Continue" at bounding box center [761, 509] width 177 height 35
type input "Create Schedule"
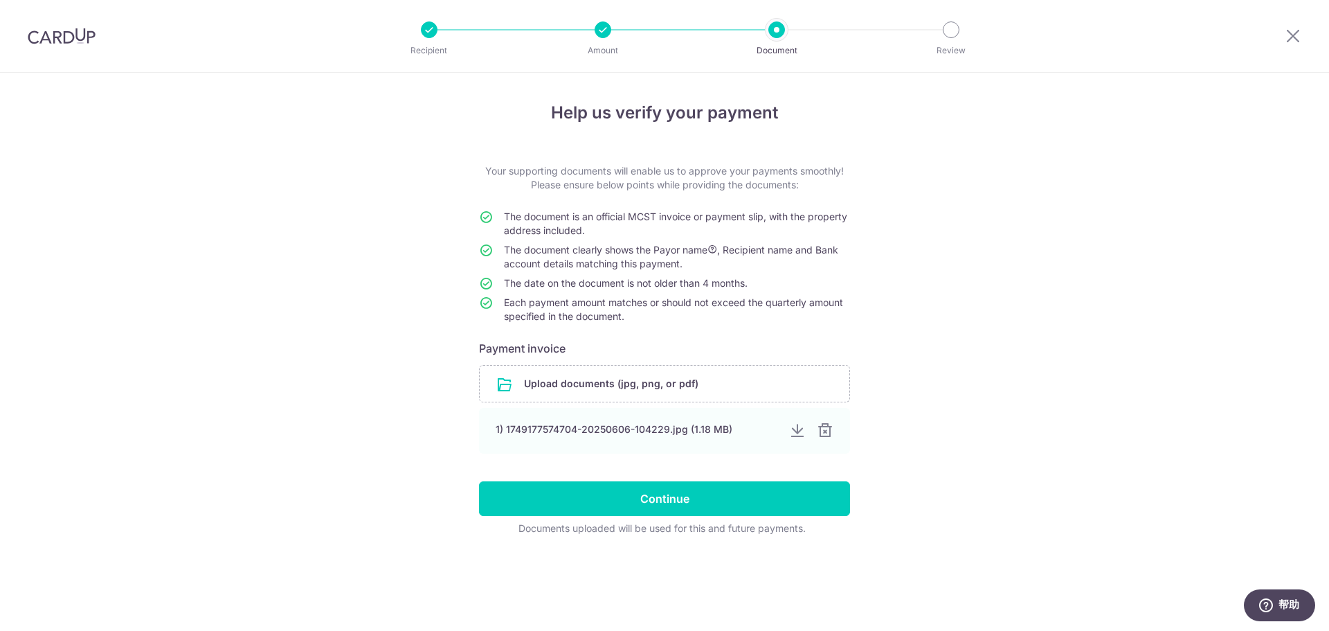
drag, startPoint x: 505, startPoint y: 303, endPoint x: 631, endPoint y: 315, distance: 126.5
click at [631, 315] on td "Each payment amount matches or should not exceed the quarterly amount specified…" at bounding box center [677, 312] width 346 height 33
click at [622, 323] on div at bounding box center [622, 323] width 0 height 0
click at [350, 287] on div "Help us verify your payment Your supporting documents will enable us to approve…" at bounding box center [664, 352] width 1329 height 558
click at [712, 426] on div "1) 1749177574704-20250606-104229.jpg (1.18 MB)" at bounding box center [636, 429] width 281 height 14
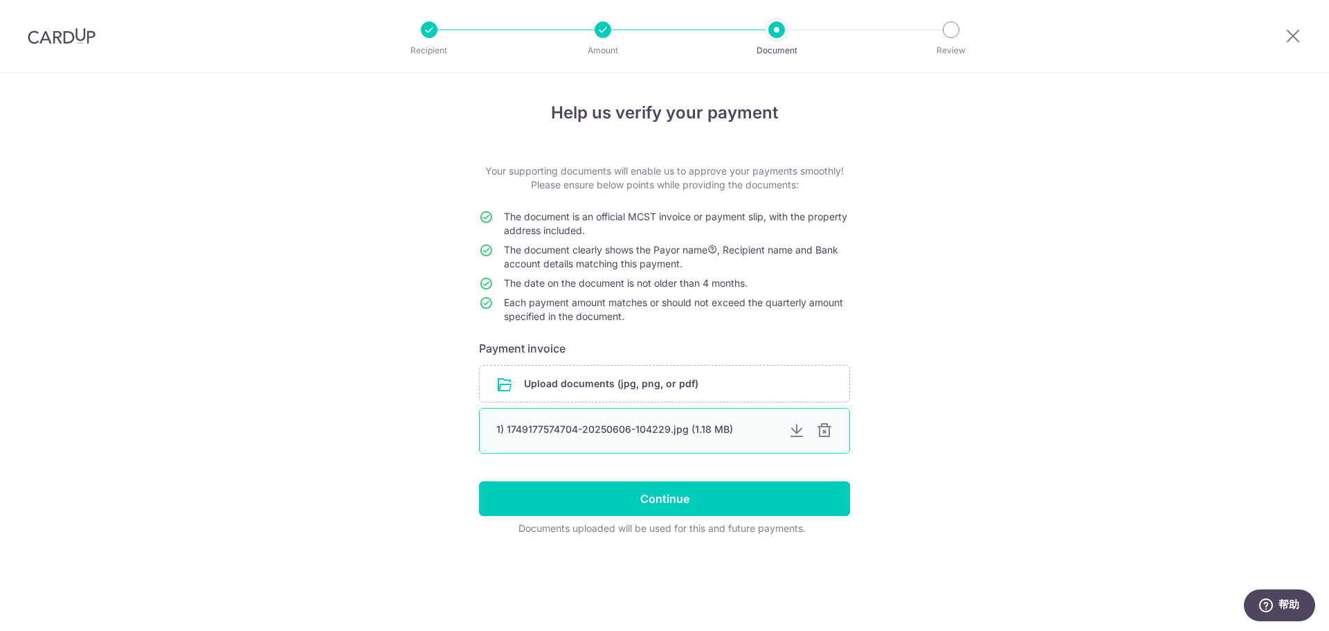
click at [823, 430] on div at bounding box center [824, 430] width 17 height 17
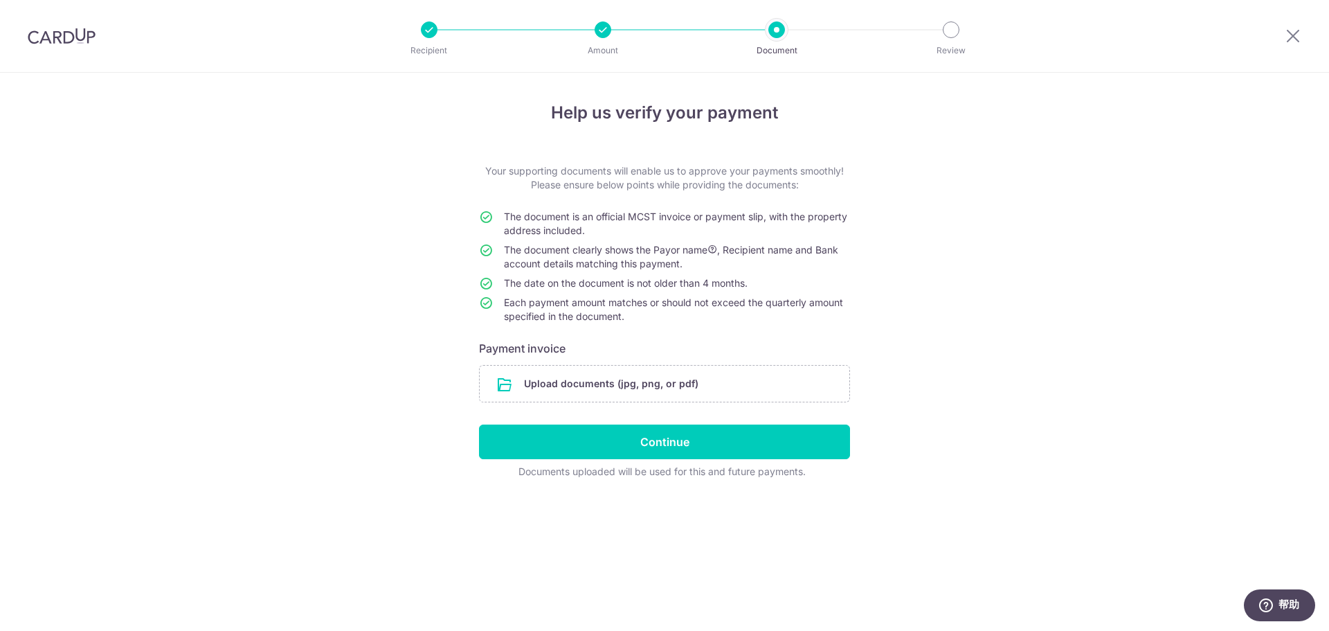
click at [1078, 141] on div "Help us verify your payment Your supporting documents will enable us to approve…" at bounding box center [664, 352] width 1329 height 558
click at [602, 379] on input "file" at bounding box center [665, 383] width 370 height 36
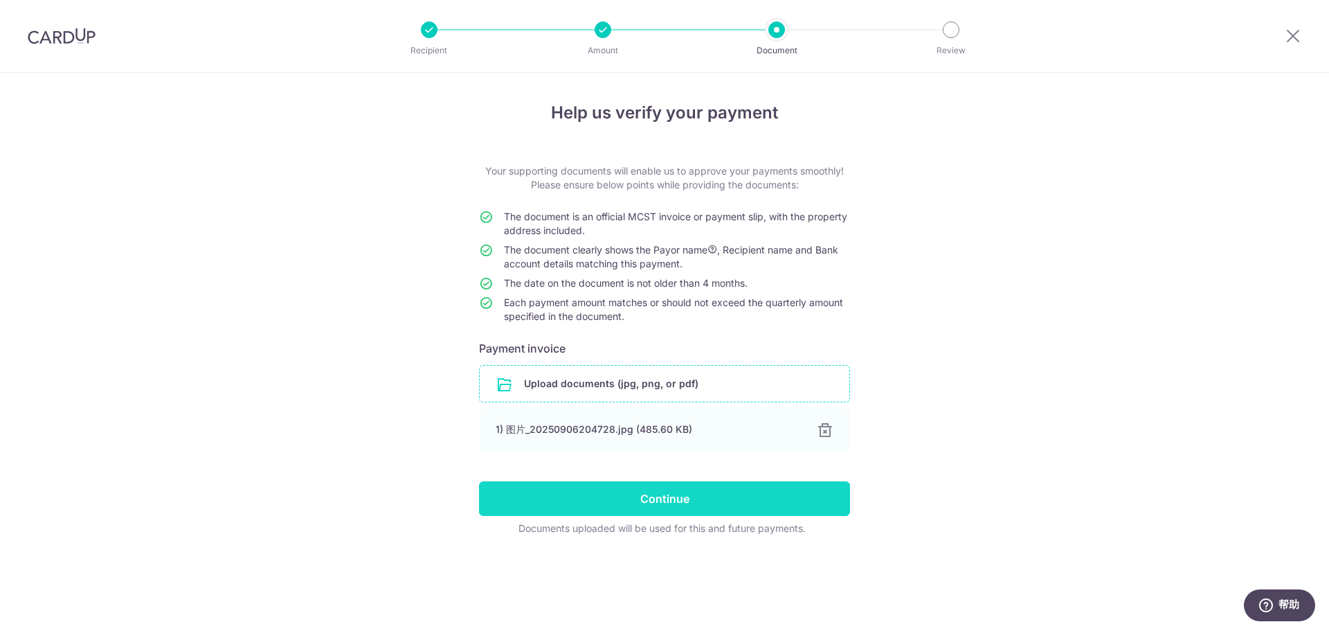
click at [661, 498] on input "Continue" at bounding box center [664, 498] width 371 height 35
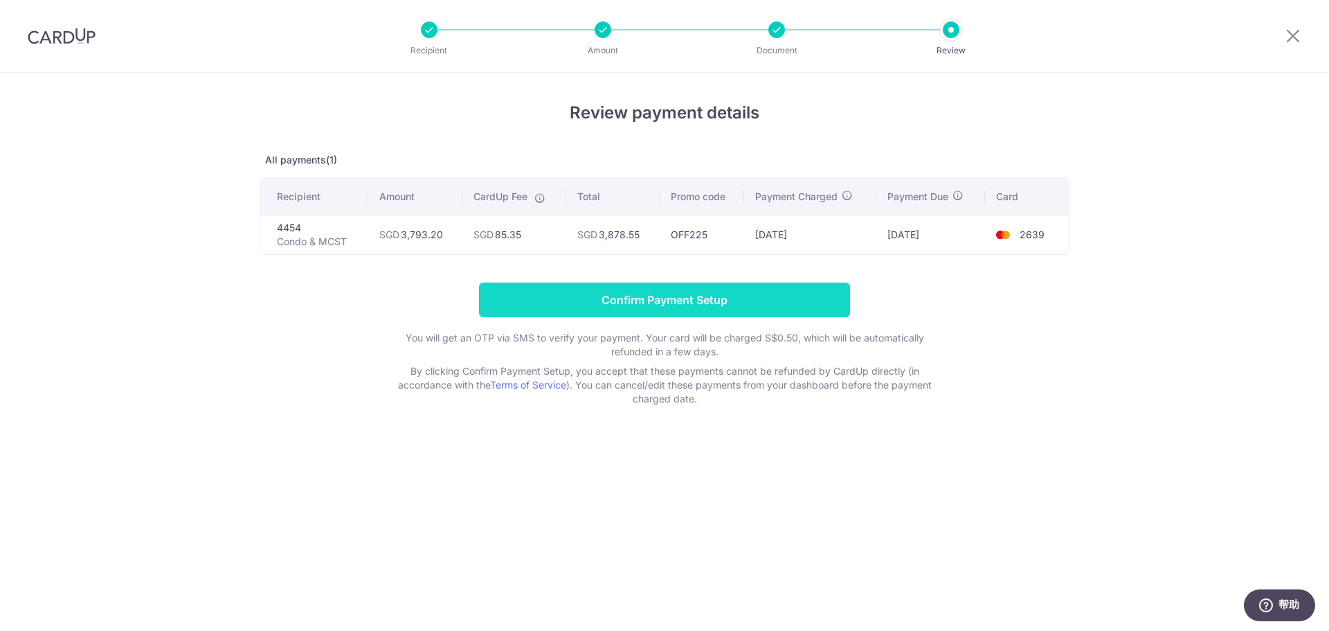
click at [657, 298] on input "Confirm Payment Setup" at bounding box center [664, 299] width 371 height 35
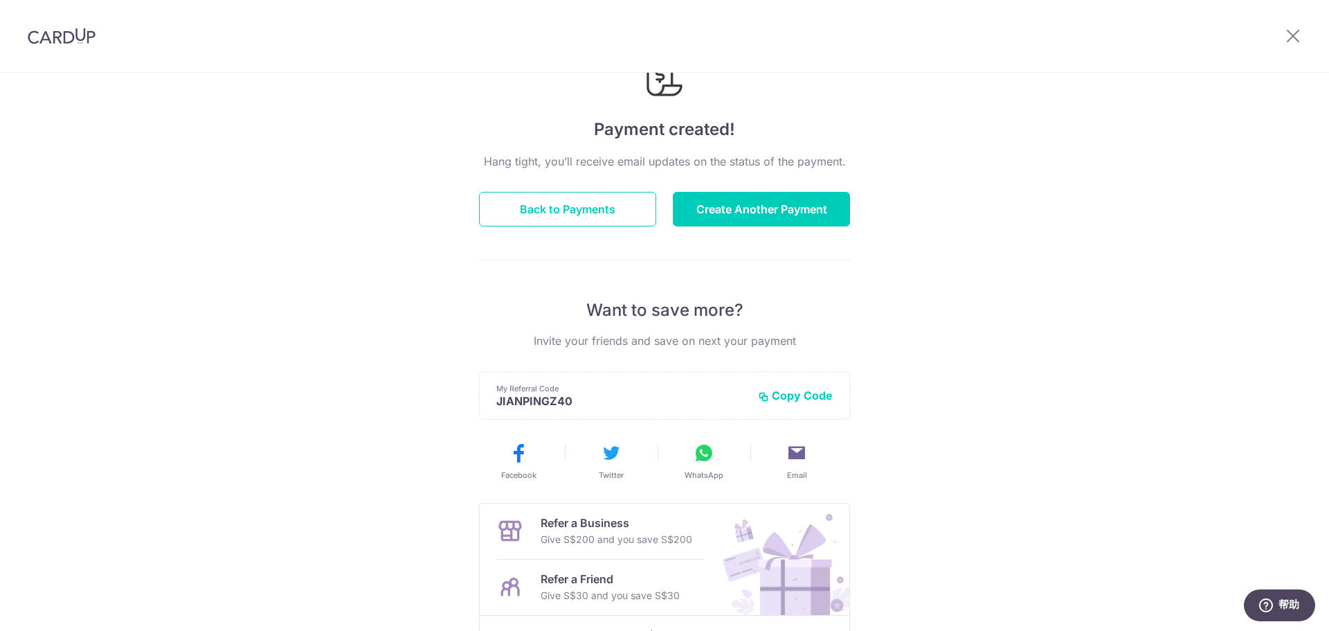
scroll to position [138, 0]
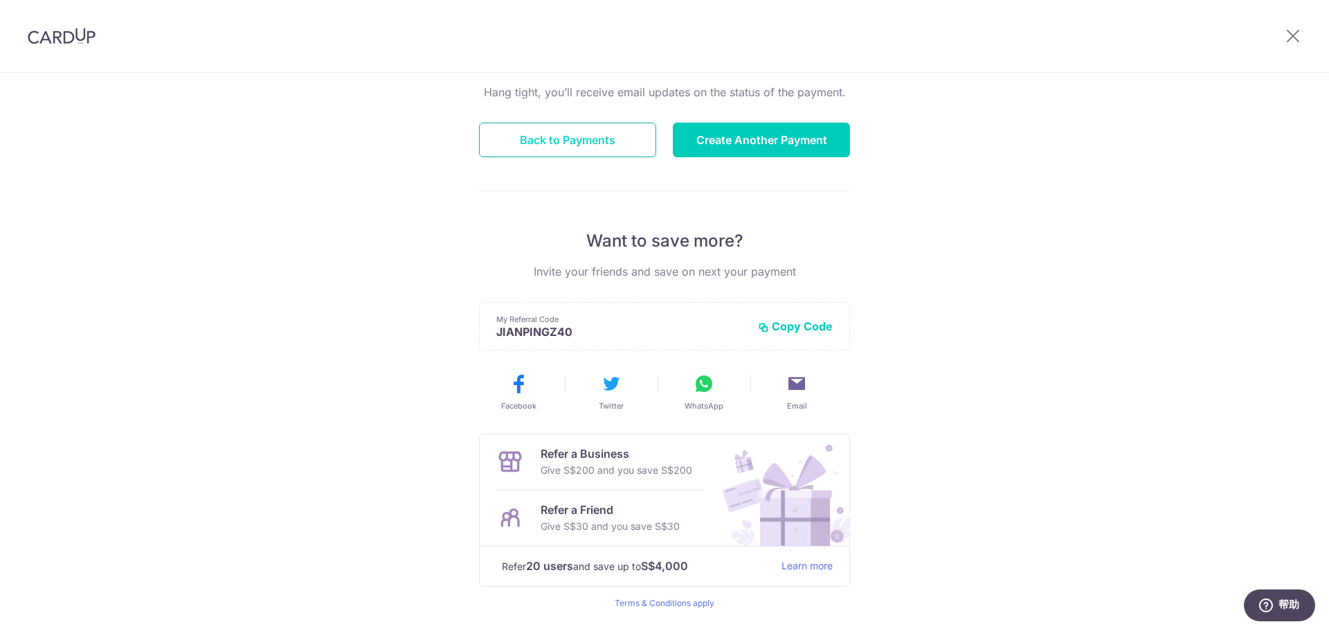
click at [582, 134] on button "Back to Payments" at bounding box center [567, 140] width 177 height 35
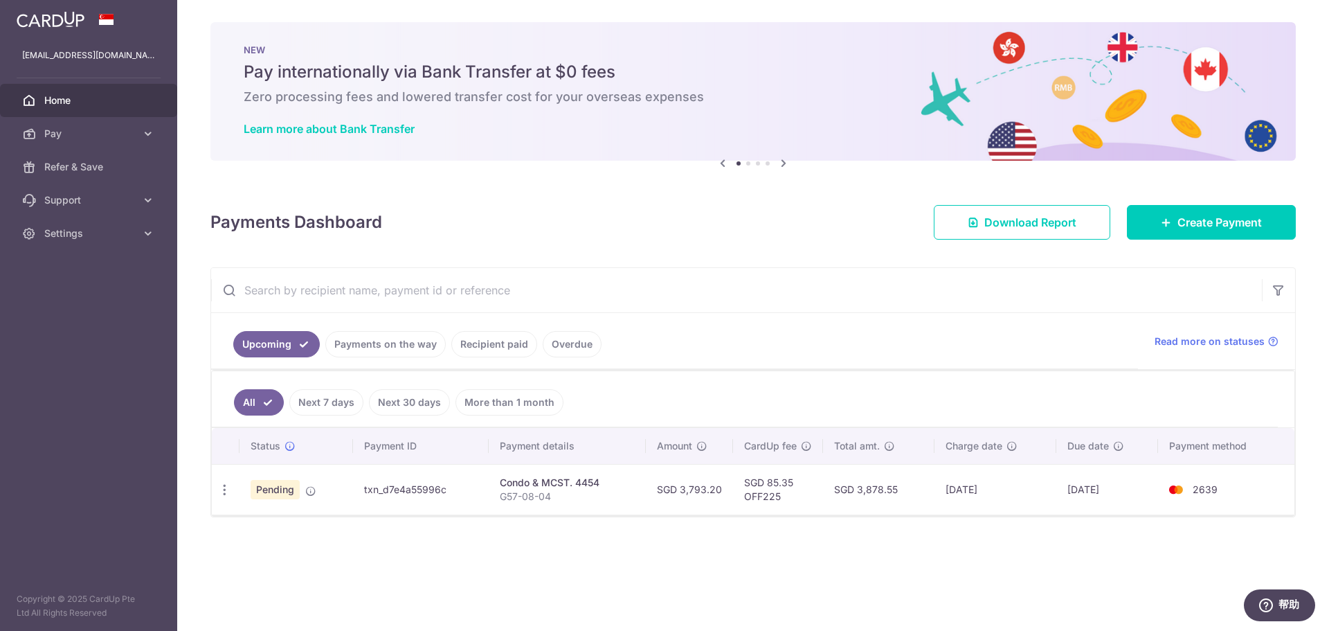
click at [801, 102] on h6 "Zero processing fees and lowered transfer cost for your overseas expenses" at bounding box center [753, 97] width 1019 height 17
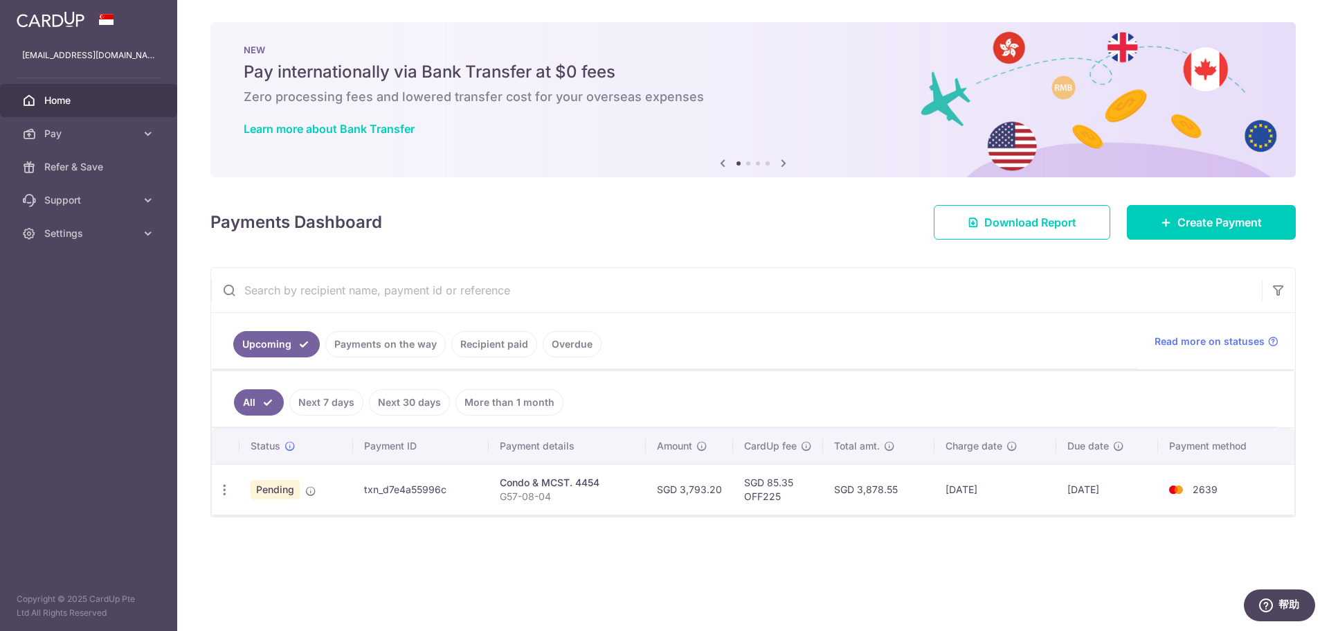
click at [479, 341] on link "Recipient paid" at bounding box center [494, 344] width 86 height 26
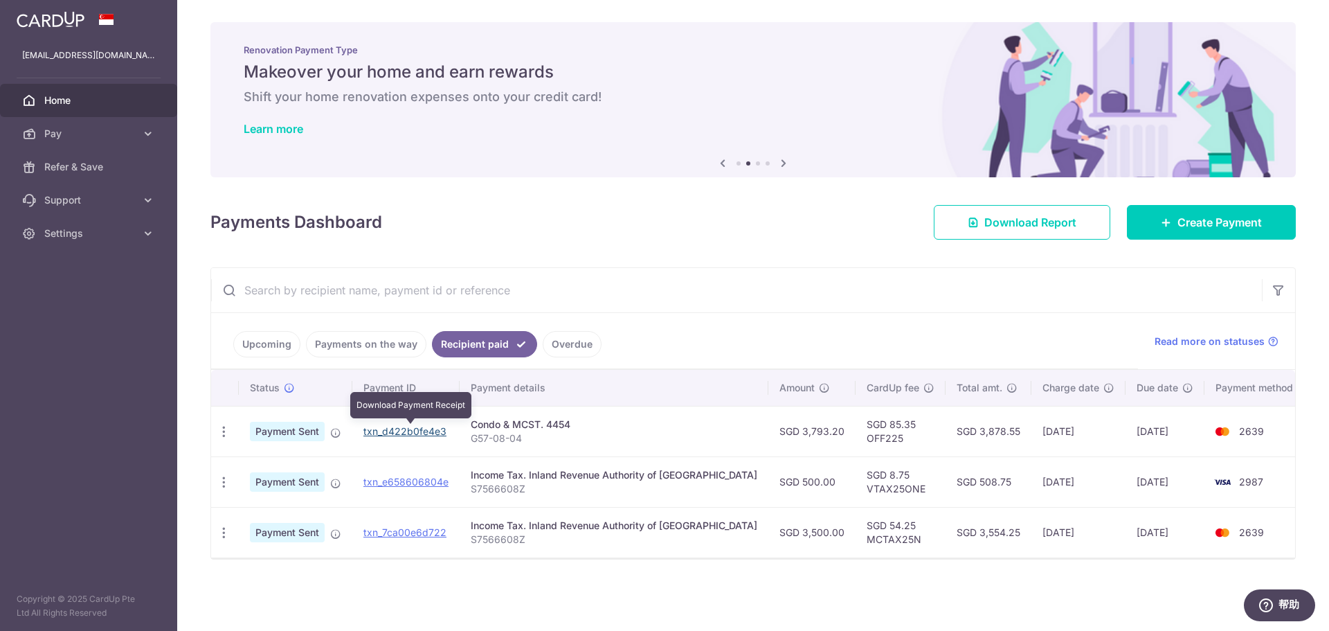
drag, startPoint x: 405, startPoint y: 431, endPoint x: 726, endPoint y: 46, distance: 501.2
click at [405, 431] on link "txn_d422b0fe4e3" at bounding box center [404, 431] width 83 height 12
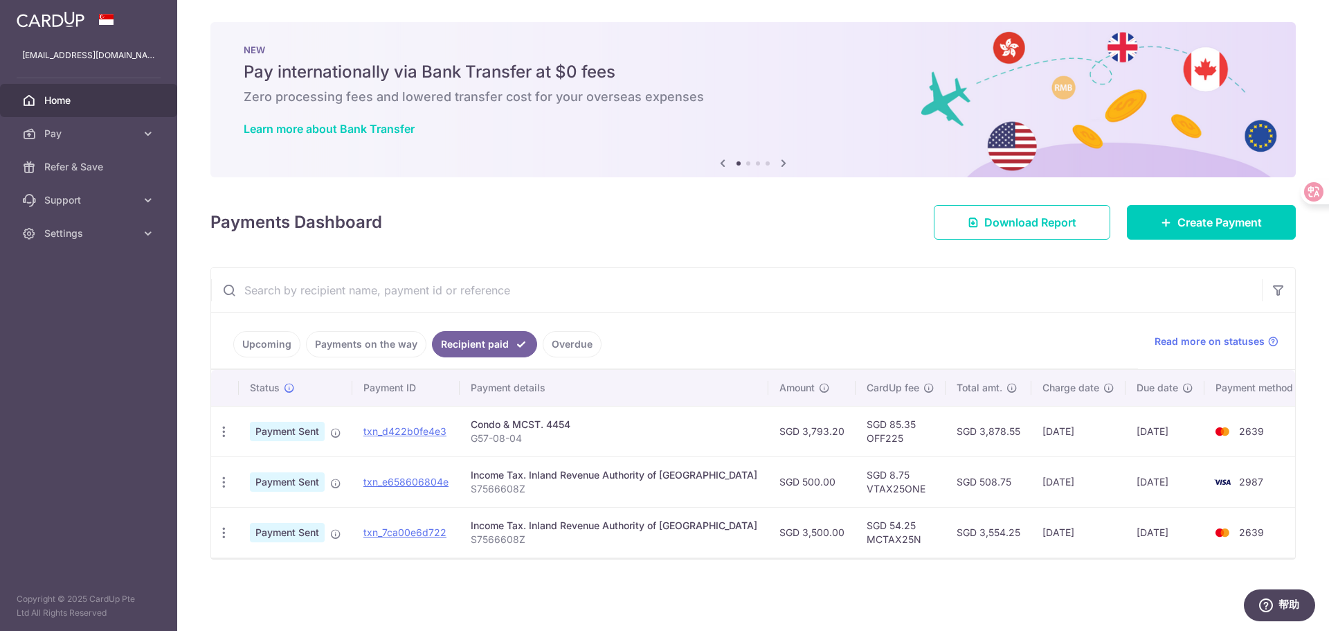
click at [296, 434] on span "Payment Sent" at bounding box center [287, 431] width 75 height 19
click at [252, 341] on link "Upcoming" at bounding box center [266, 344] width 67 height 26
